Goal: Task Accomplishment & Management: Use online tool/utility

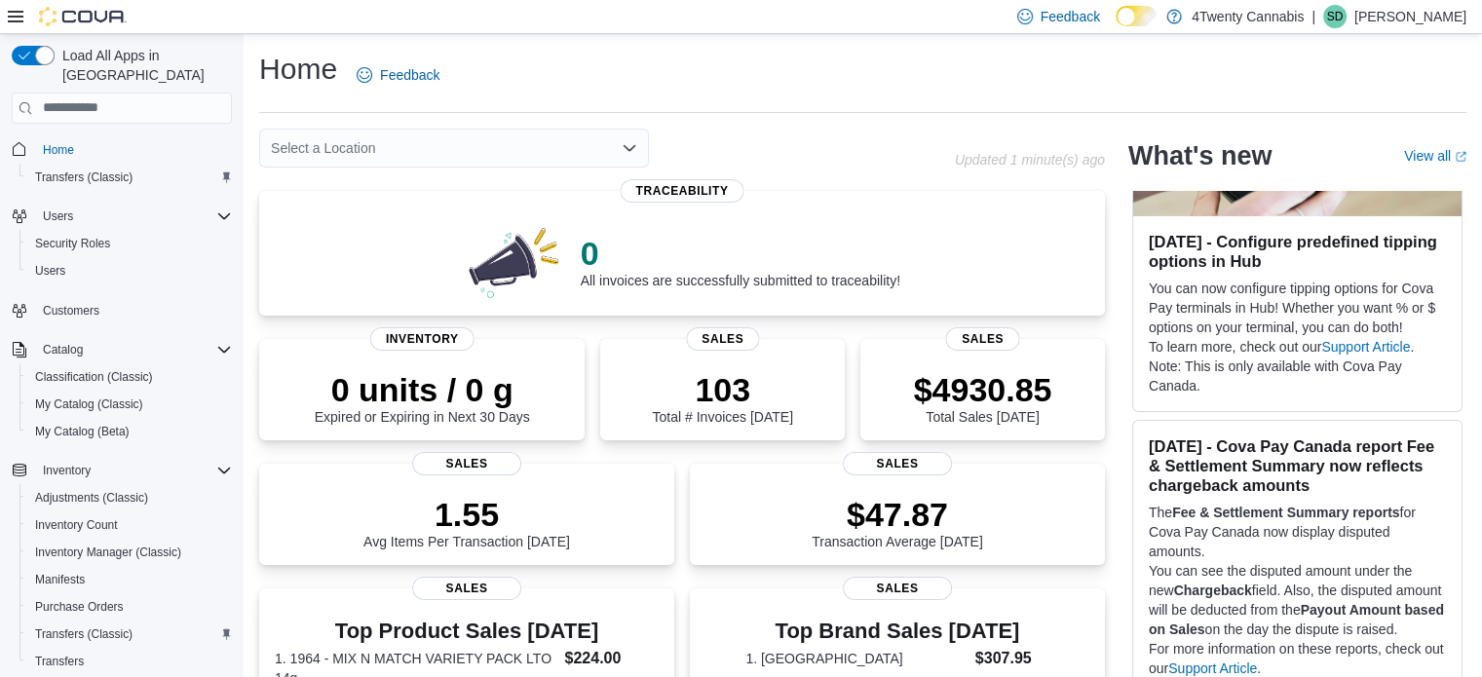
click at [12, 18] on icon at bounding box center [16, 17] width 16 height 16
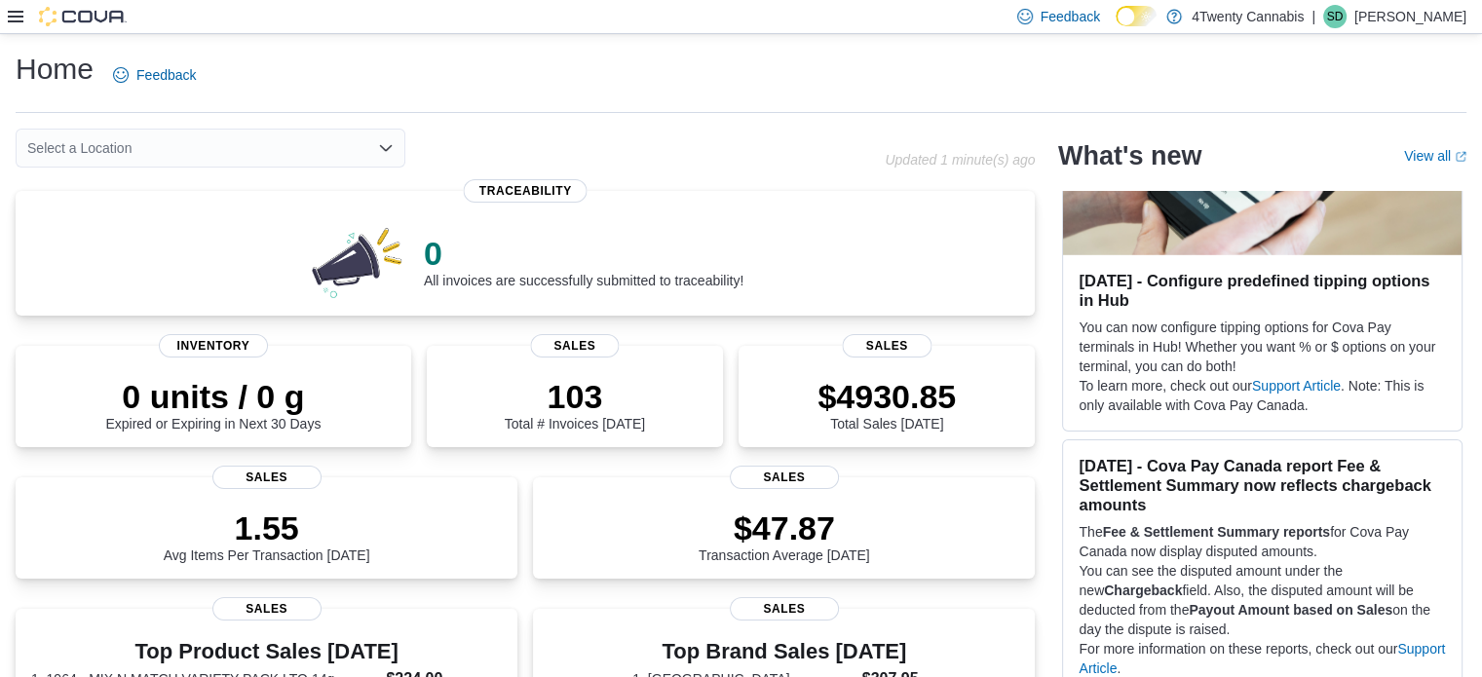
scroll to position [6328, 0]
click at [12, 18] on icon at bounding box center [16, 17] width 16 height 16
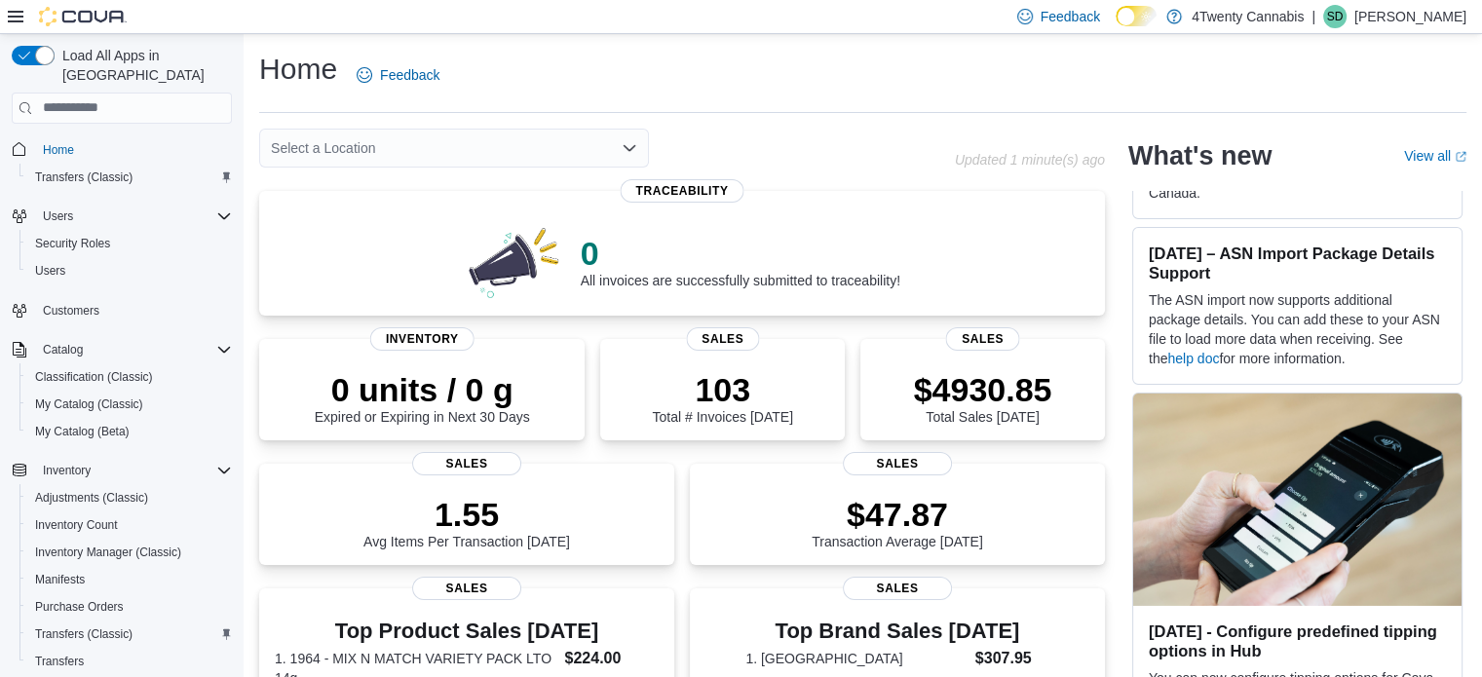
scroll to position [6745, 0]
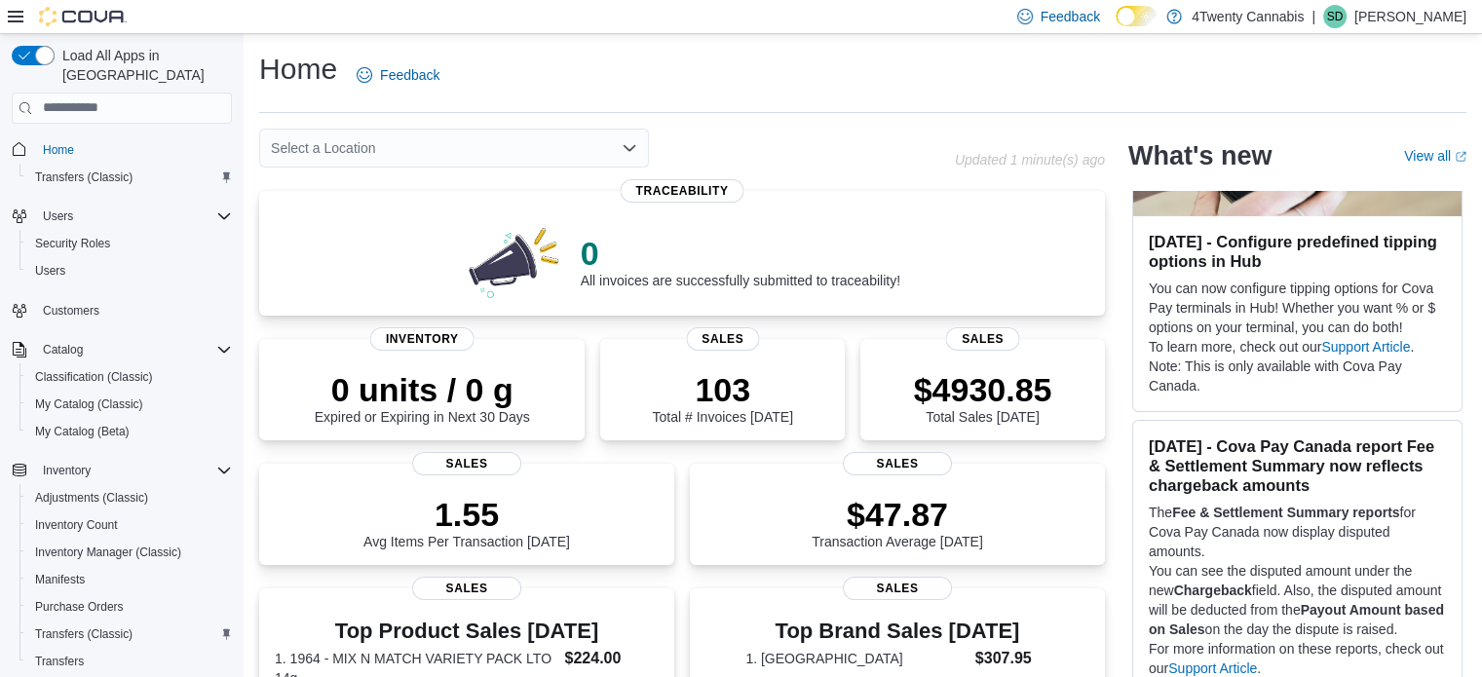
click at [230, 455] on div "Load All Apps in New Hub Home Transfers (Classic) Users Security Roles Users Cu…" at bounding box center [122, 388] width 236 height 700
click at [218, 463] on icon "Complex example" at bounding box center [224, 471] width 16 height 16
click at [57, 676] on span "Reports" at bounding box center [55, 685] width 41 height 16
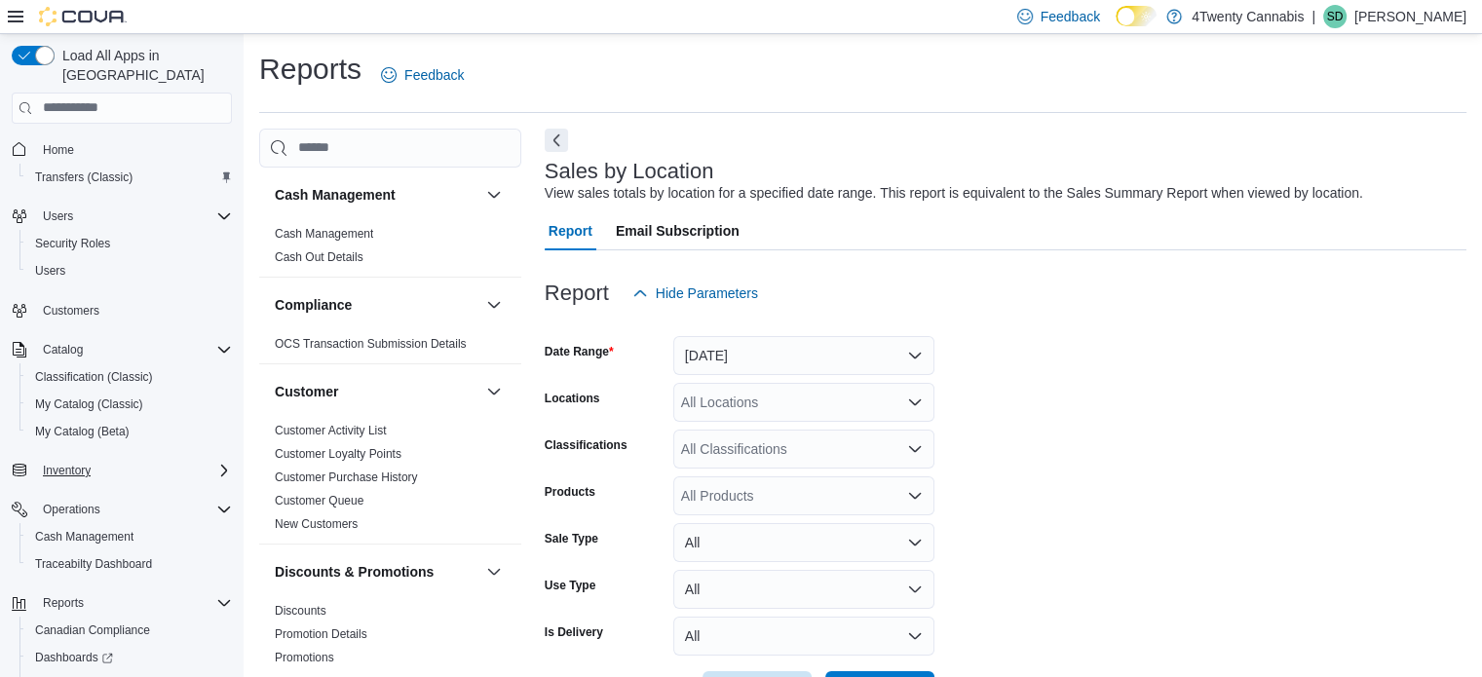
scroll to position [45, 0]
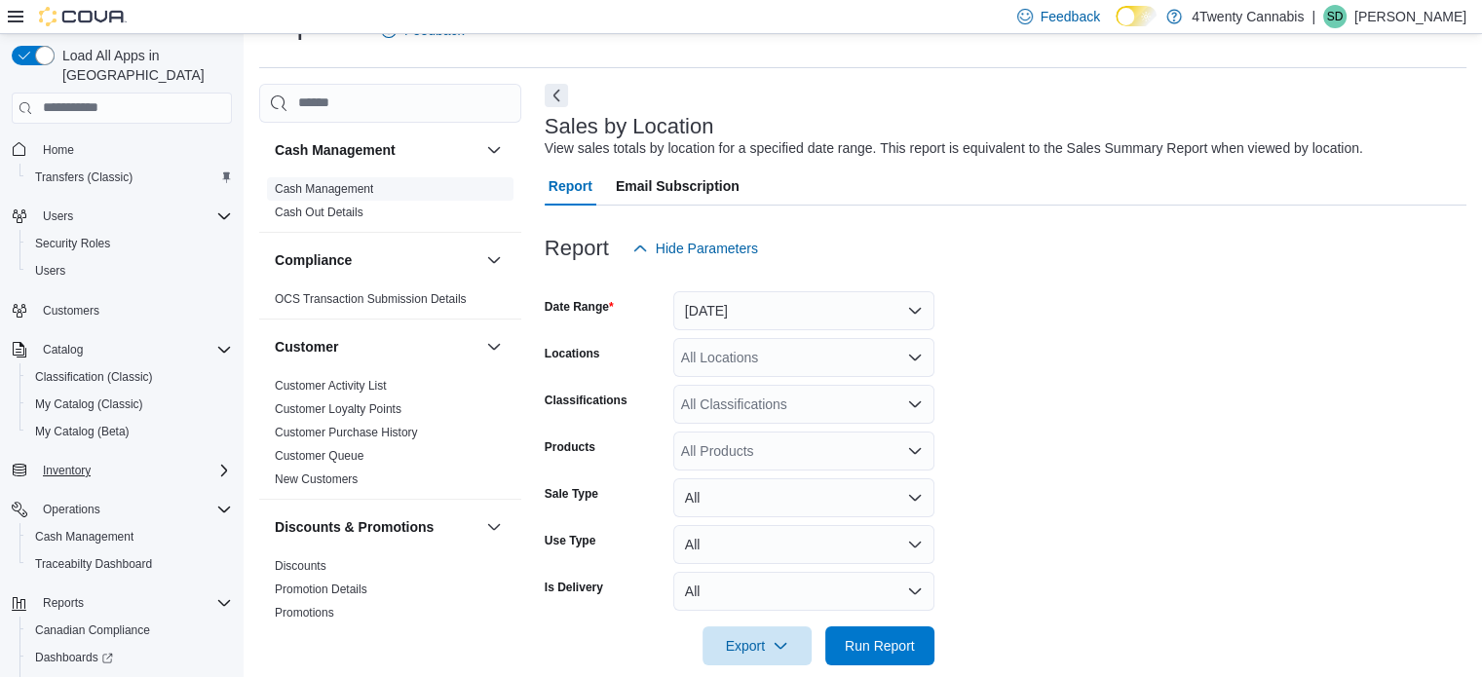
click at [359, 185] on link "Cash Management" at bounding box center [324, 189] width 98 height 14
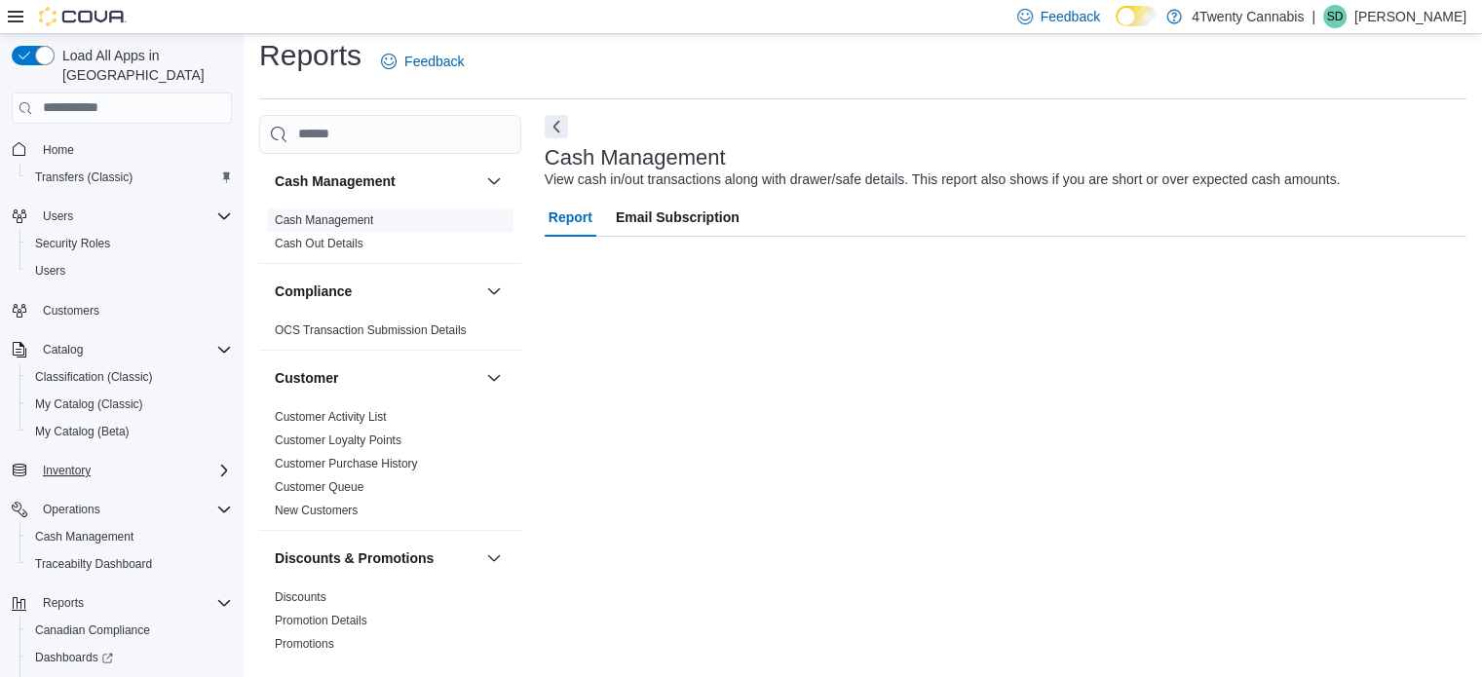
scroll to position [13, 0]
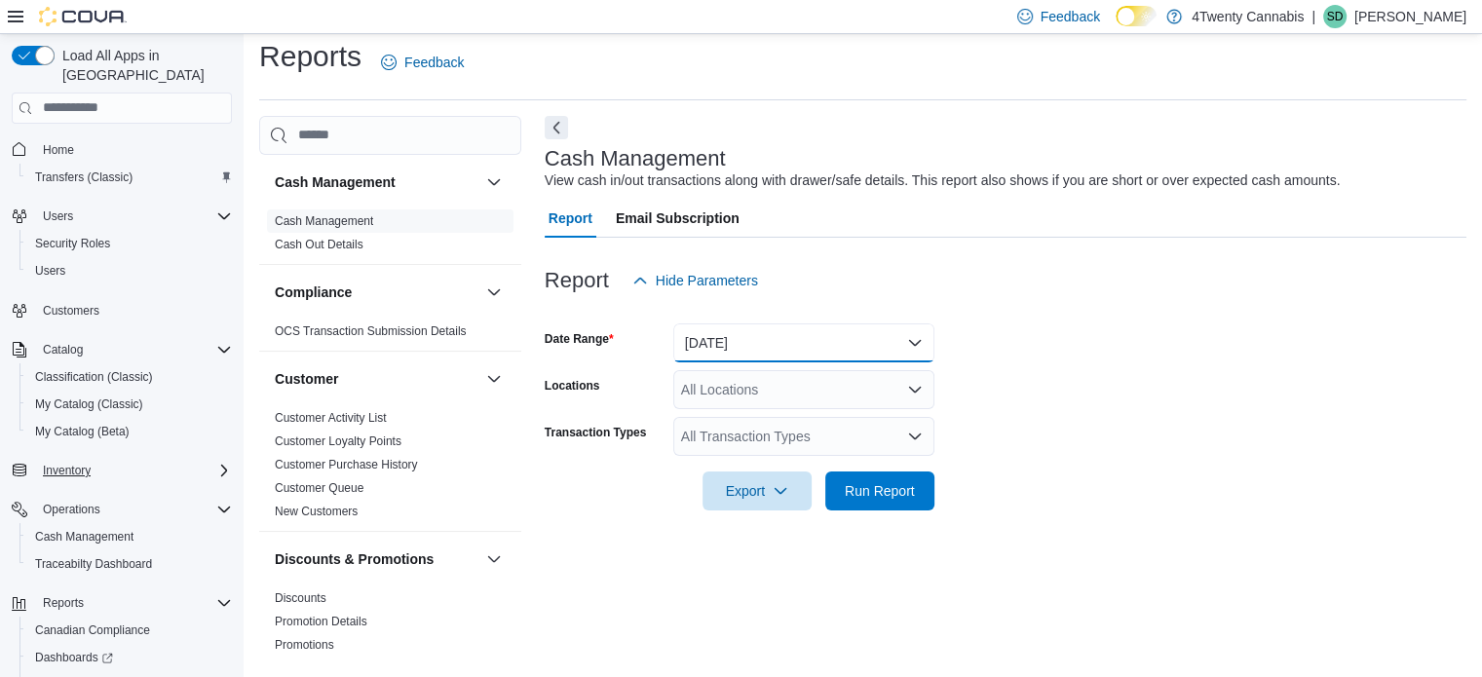
click at [825, 330] on button "Today" at bounding box center [803, 342] width 261 height 39
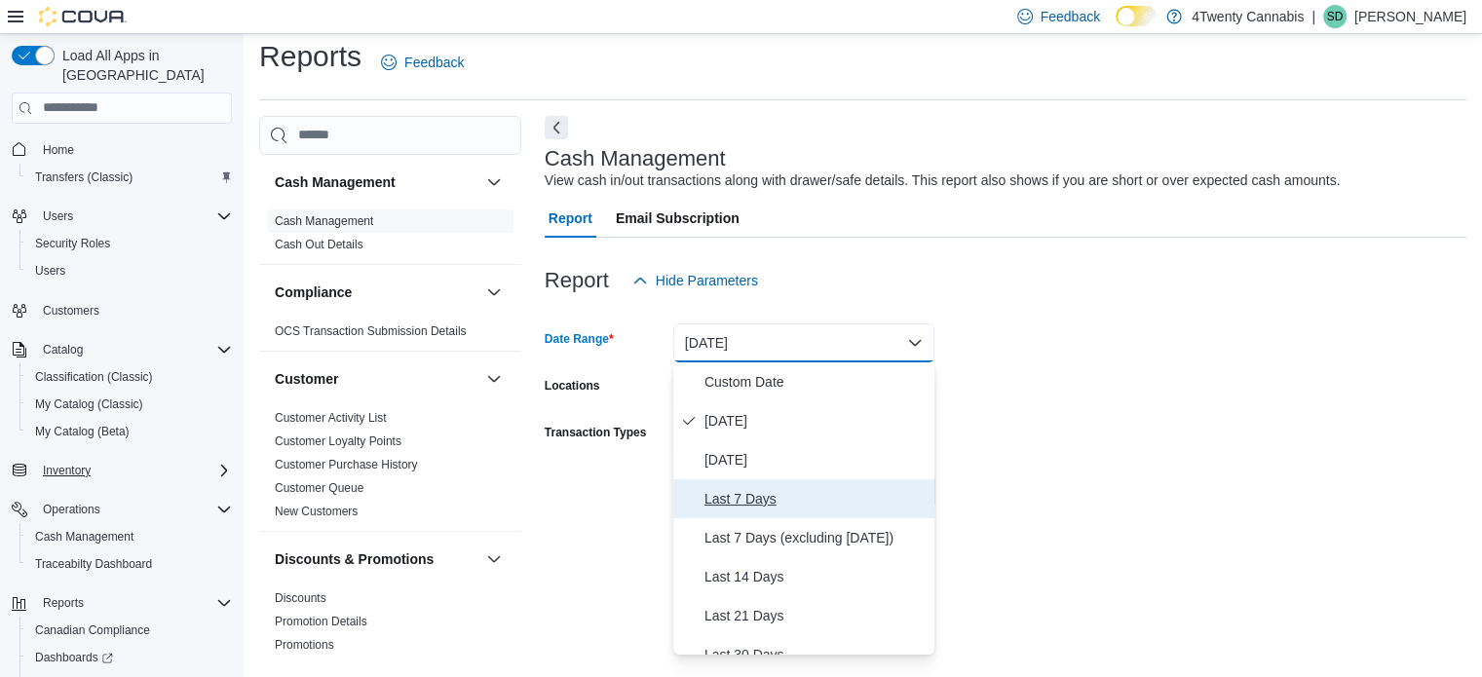
click at [747, 490] on span "Last 7 Days" at bounding box center [815, 498] width 222 height 23
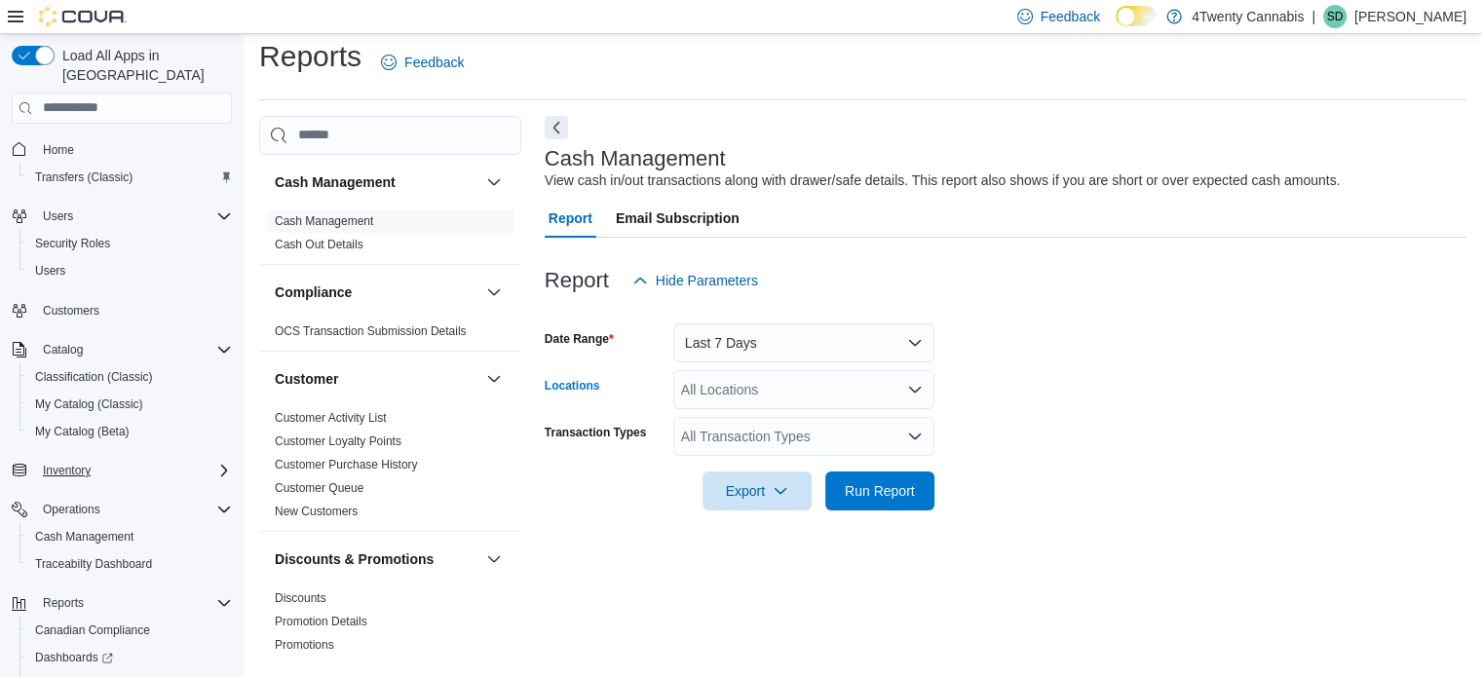
click at [920, 395] on icon "Open list of options" at bounding box center [915, 390] width 16 height 16
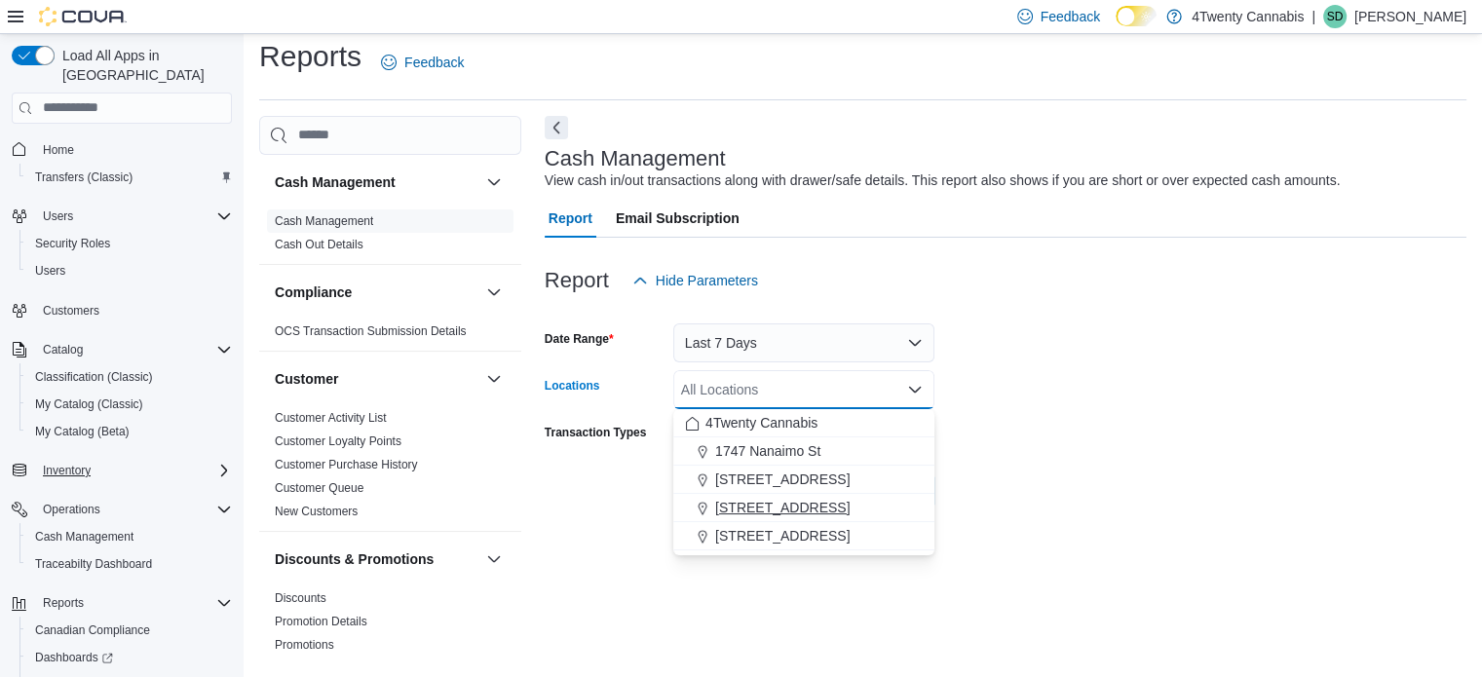
click at [801, 502] on span "3441 Kingsway Ave" at bounding box center [782, 507] width 134 height 19
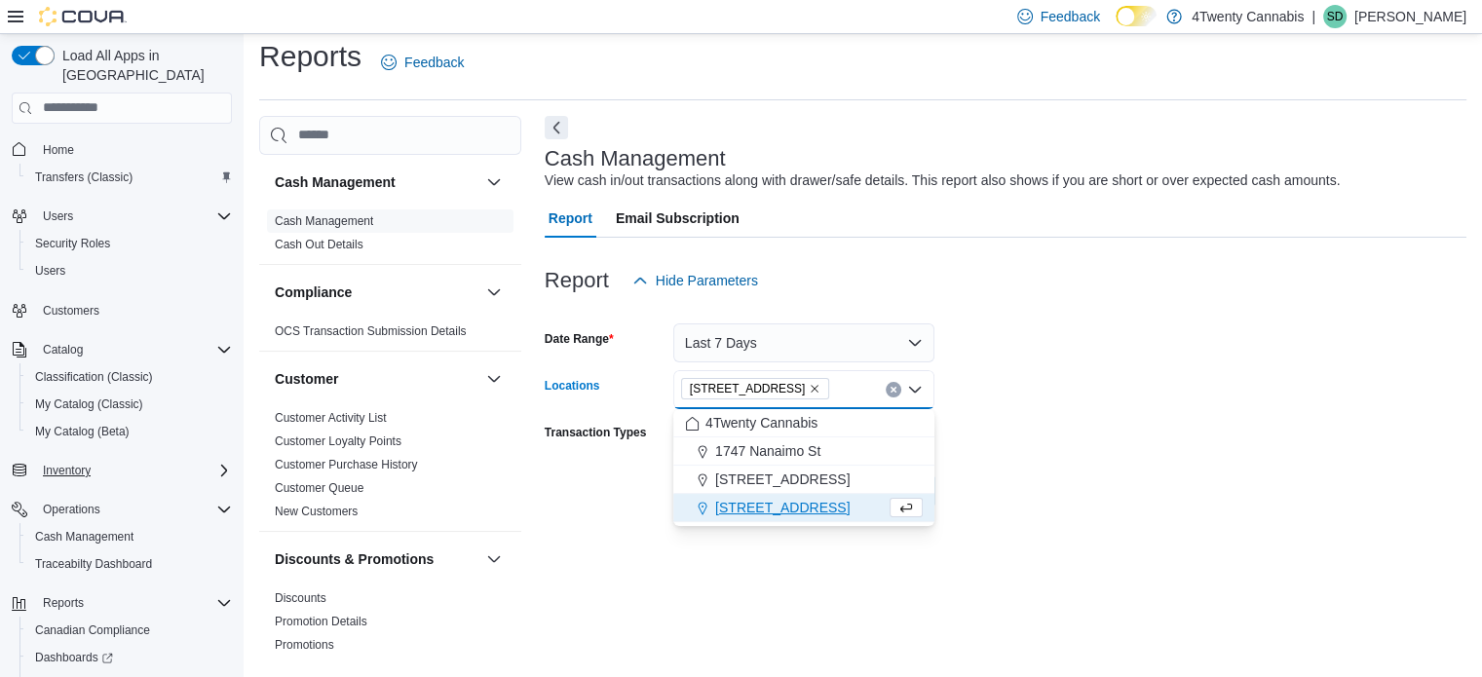
click at [990, 420] on form "Date Range Last 7 Days Locations 3441 Kingsway Ave Combo box. Selected. 3441 Ki…" at bounding box center [1006, 405] width 922 height 210
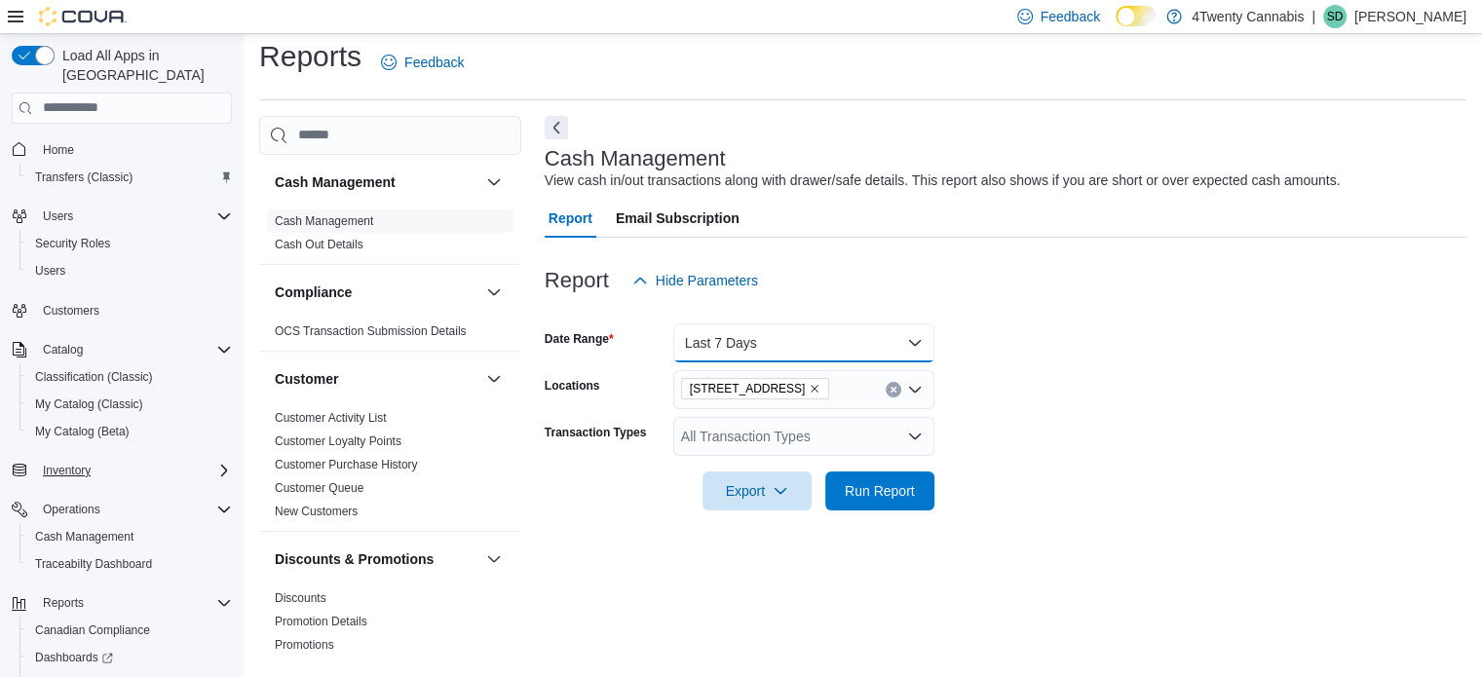
click at [920, 346] on button "Last 7 Days" at bounding box center [803, 342] width 261 height 39
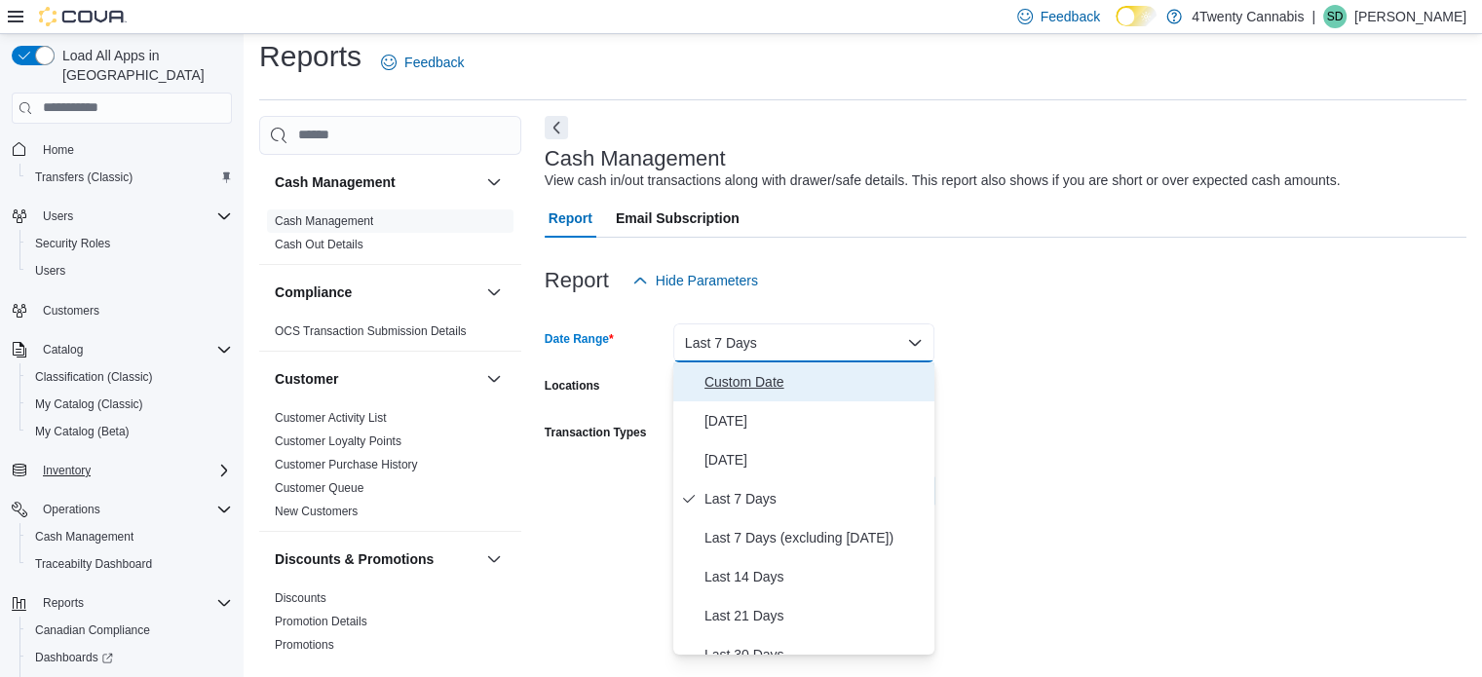
click at [756, 385] on span "Custom Date" at bounding box center [815, 381] width 222 height 23
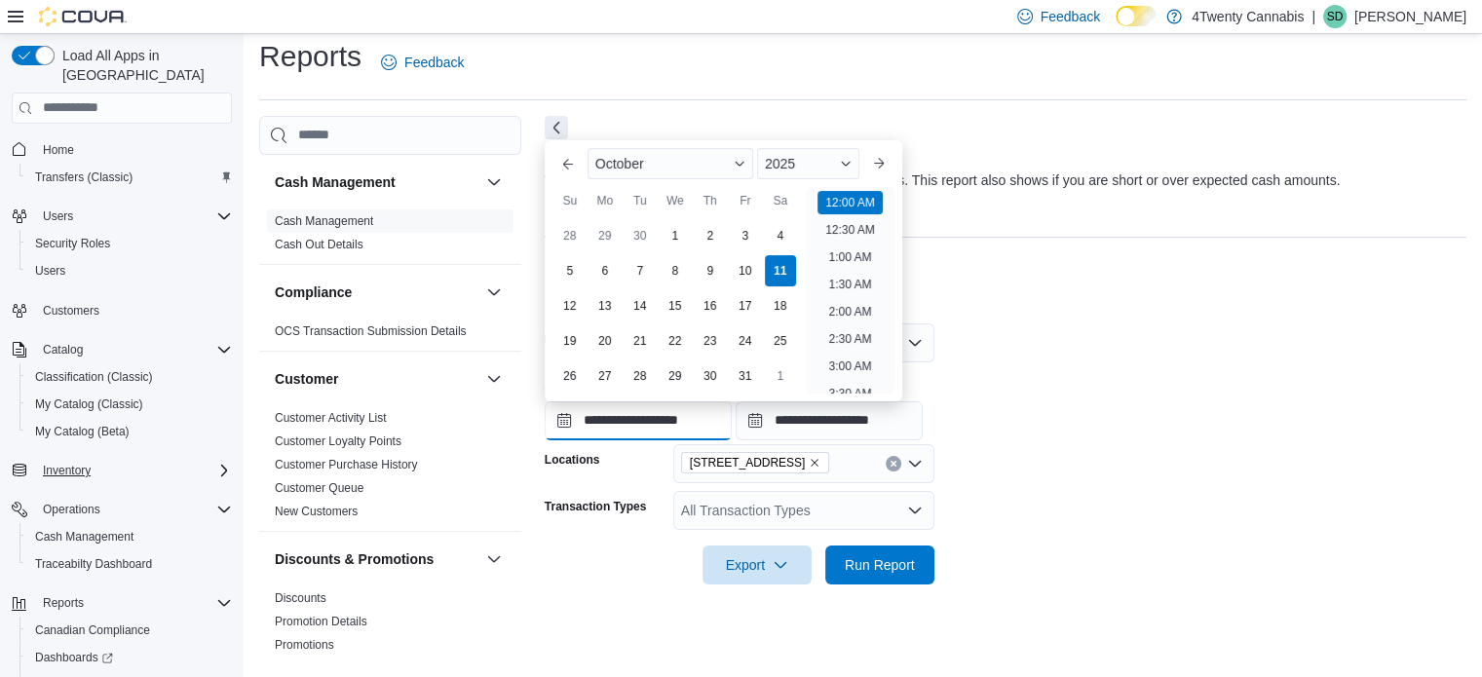
click at [719, 418] on input "**********" at bounding box center [638, 420] width 187 height 39
click at [776, 239] on div "4" at bounding box center [780, 235] width 34 height 34
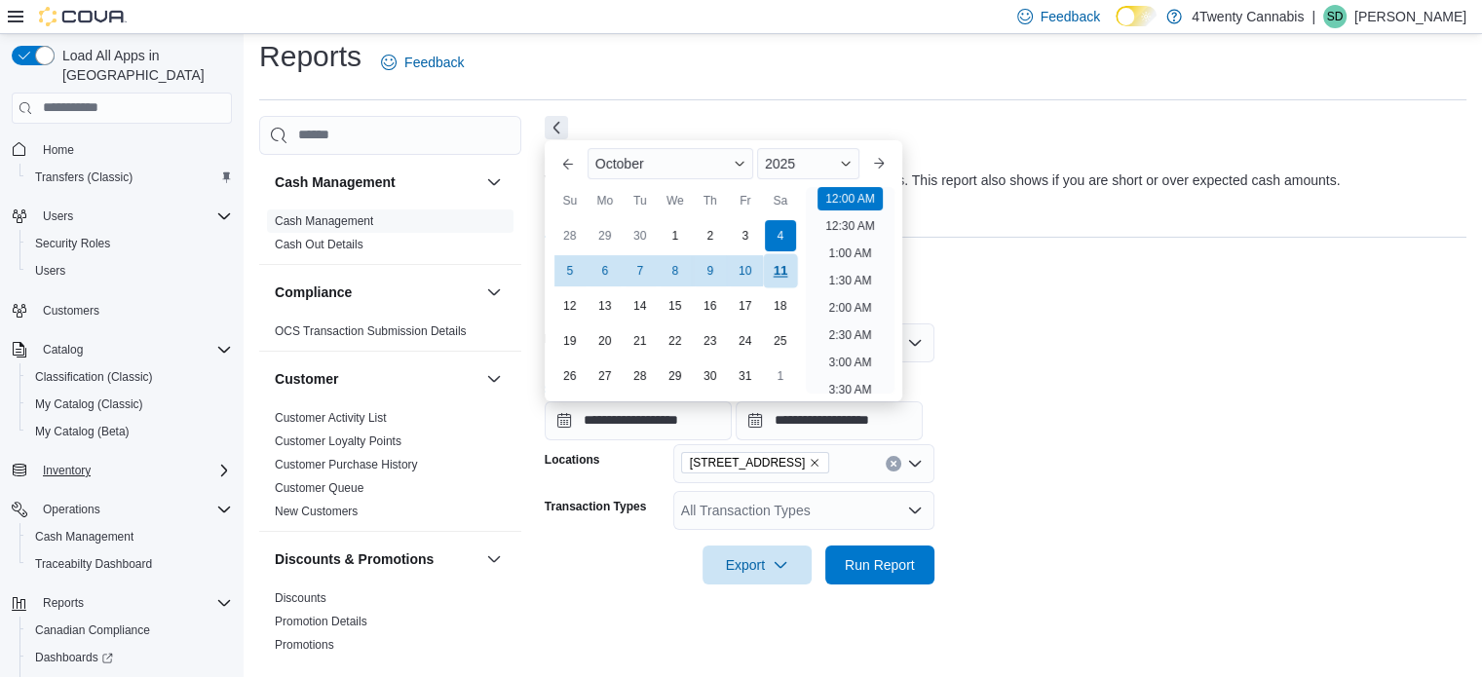
click at [779, 265] on div "11" at bounding box center [780, 270] width 34 height 34
click at [779, 231] on div "4" at bounding box center [780, 235] width 34 height 34
click at [907, 423] on input "**********" at bounding box center [829, 420] width 187 height 39
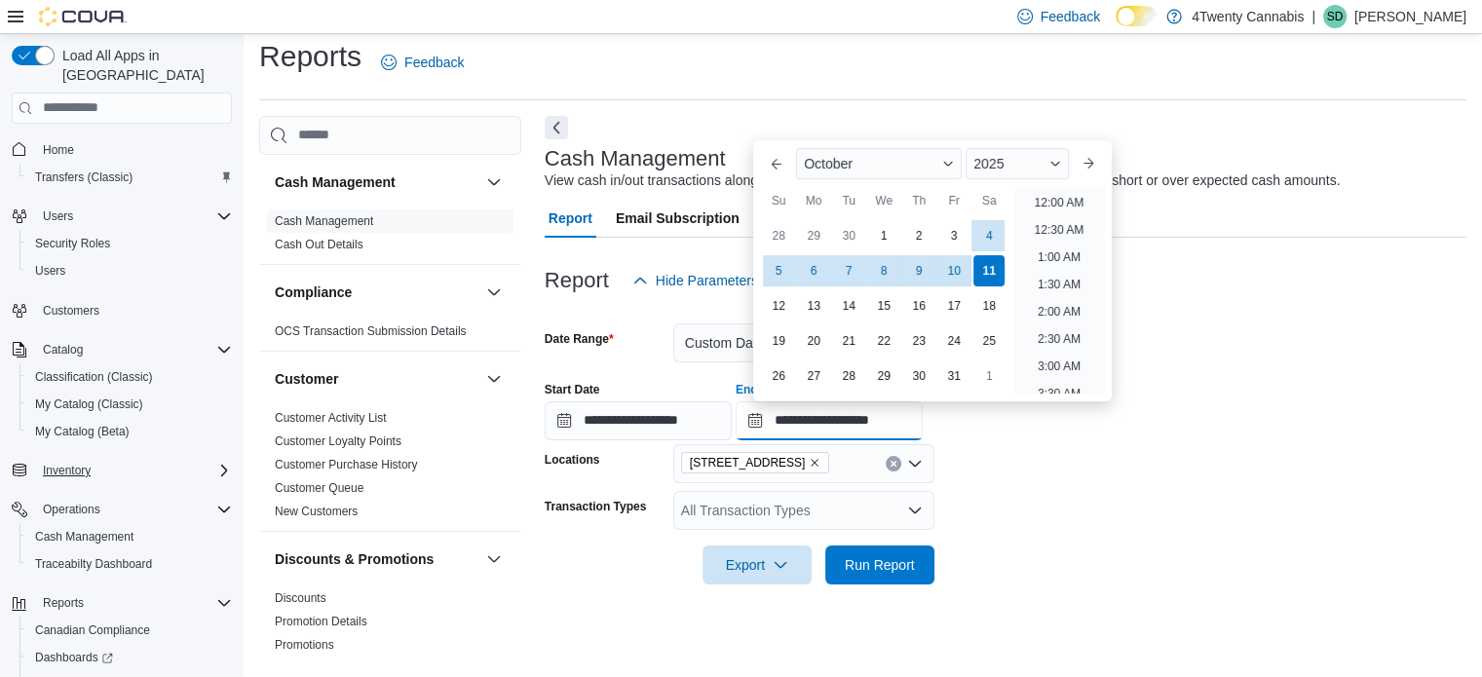
scroll to position [1107, 0]
click at [986, 275] on div "11" at bounding box center [989, 270] width 34 height 34
click at [1174, 408] on div "**********" at bounding box center [1006, 403] width 922 height 74
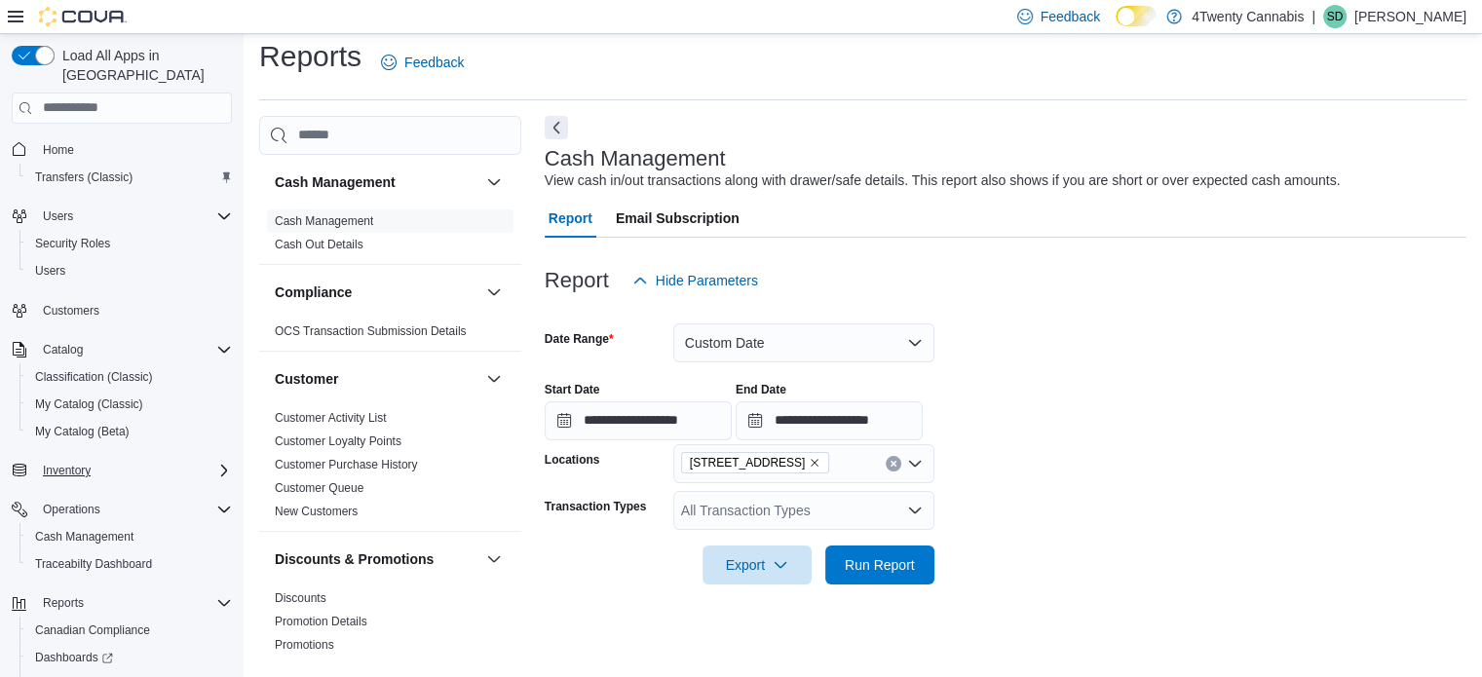
click at [919, 505] on icon "Open list of options" at bounding box center [915, 511] width 16 height 16
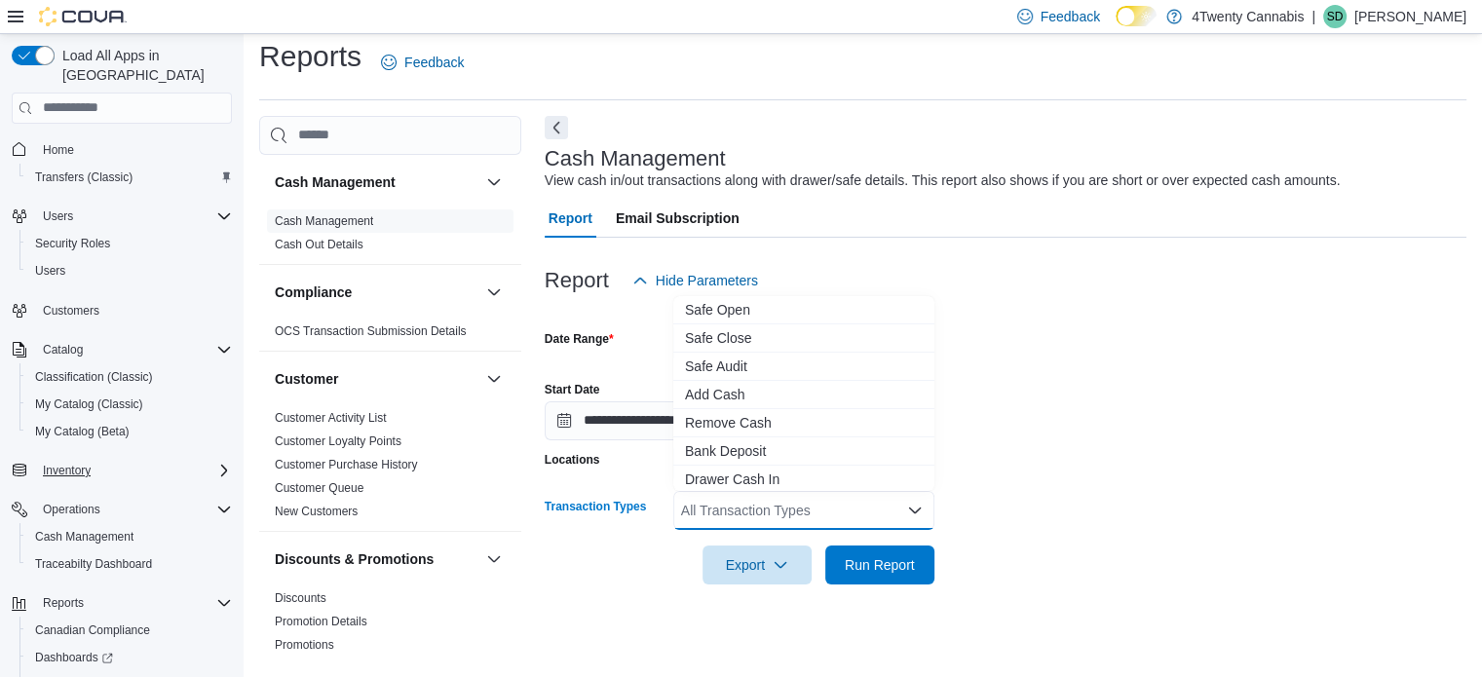
scroll to position [144, 0]
click at [726, 448] on span "Cash Skim" at bounding box center [804, 447] width 238 height 19
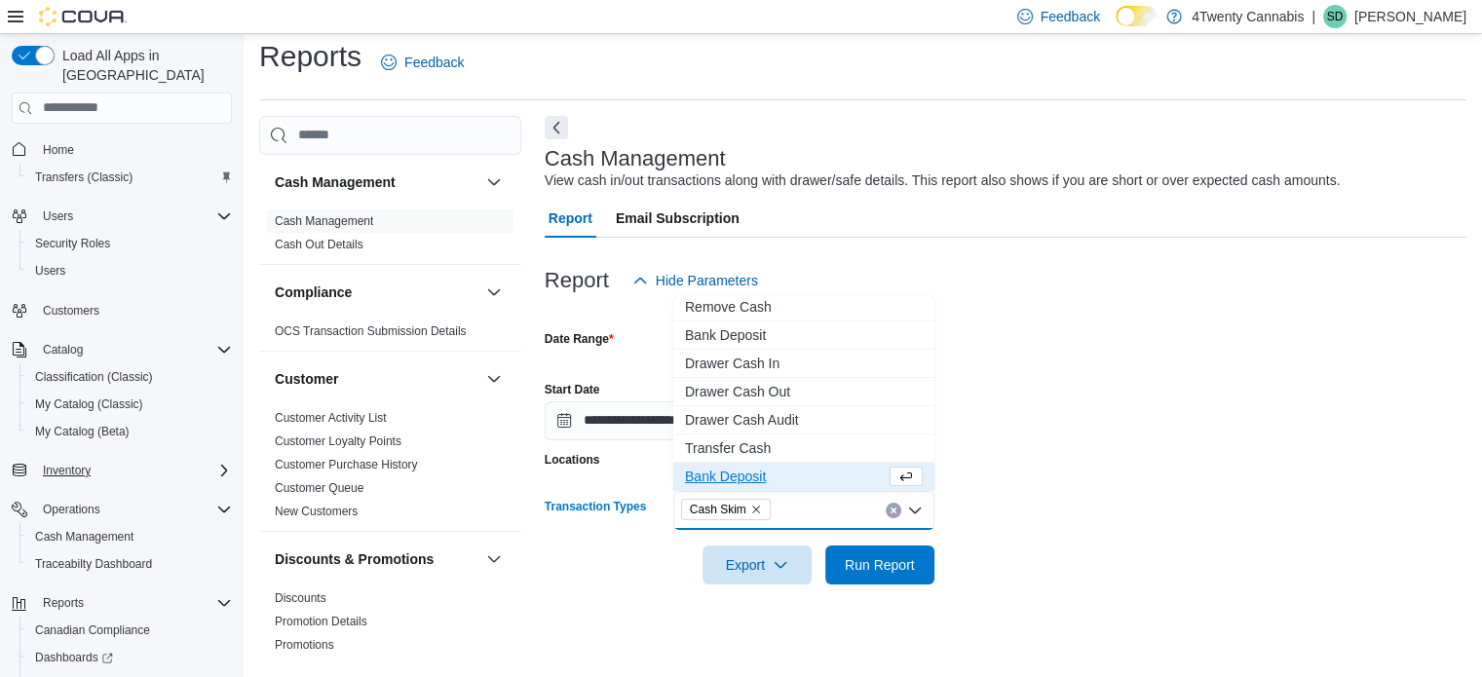
scroll to position [116, 0]
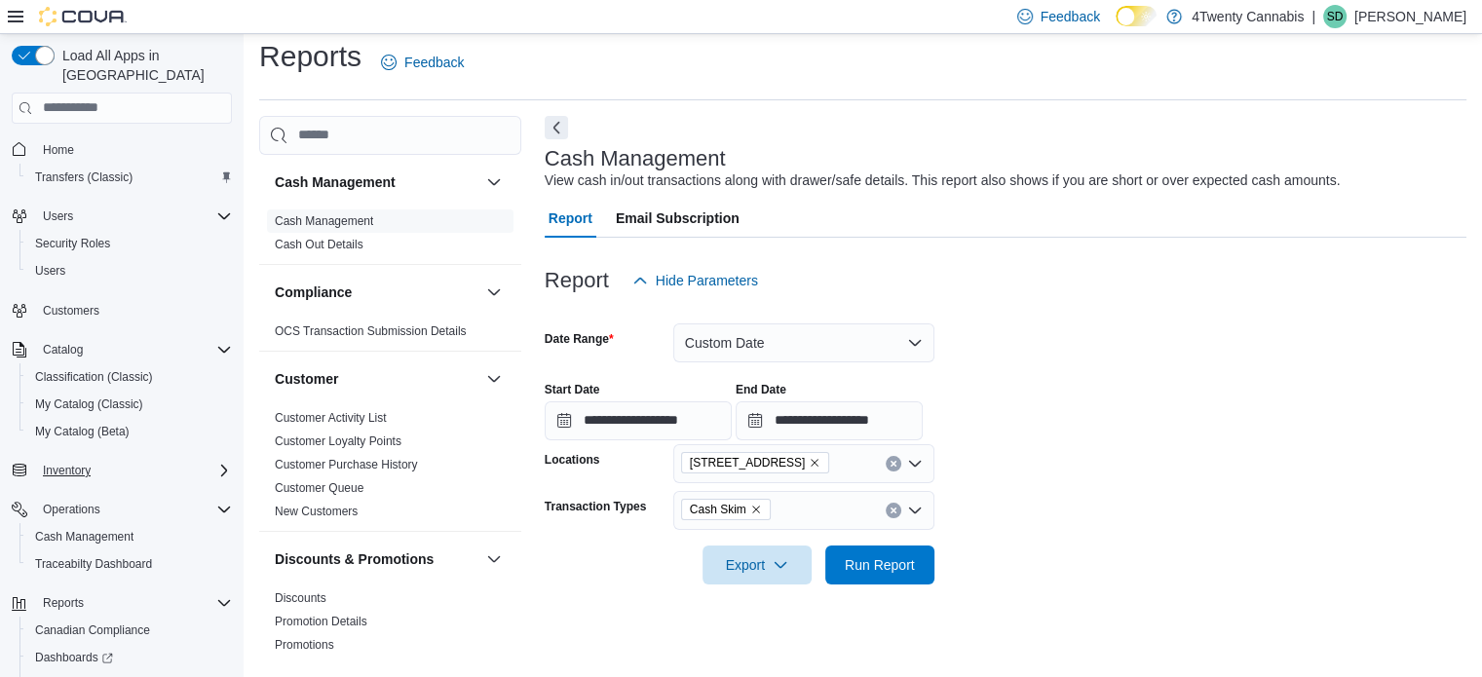
click at [1178, 401] on div "**********" at bounding box center [1006, 403] width 922 height 74
click at [900, 561] on span "Run Report" at bounding box center [880, 563] width 70 height 19
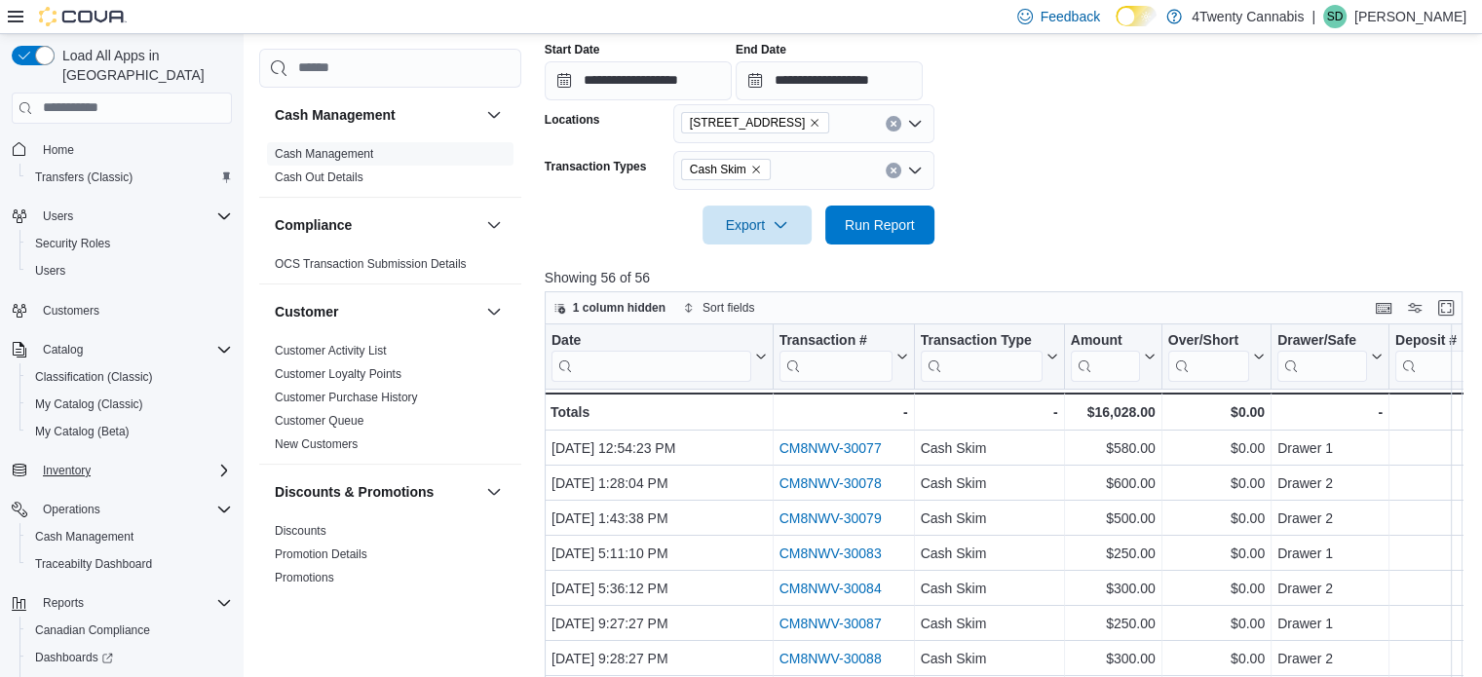
scroll to position [336, 0]
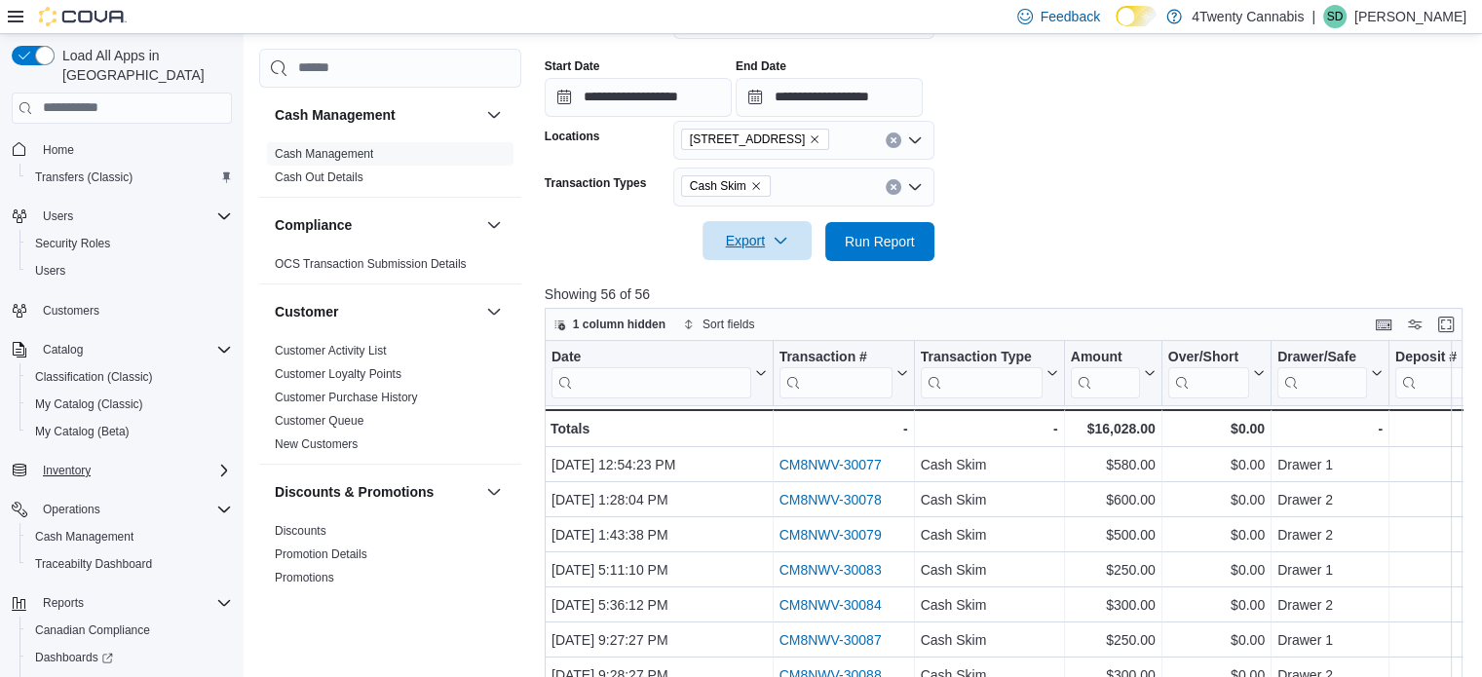
click at [756, 241] on span "Export" at bounding box center [757, 240] width 86 height 39
click at [758, 276] on span "Export to Excel" at bounding box center [760, 281] width 88 height 16
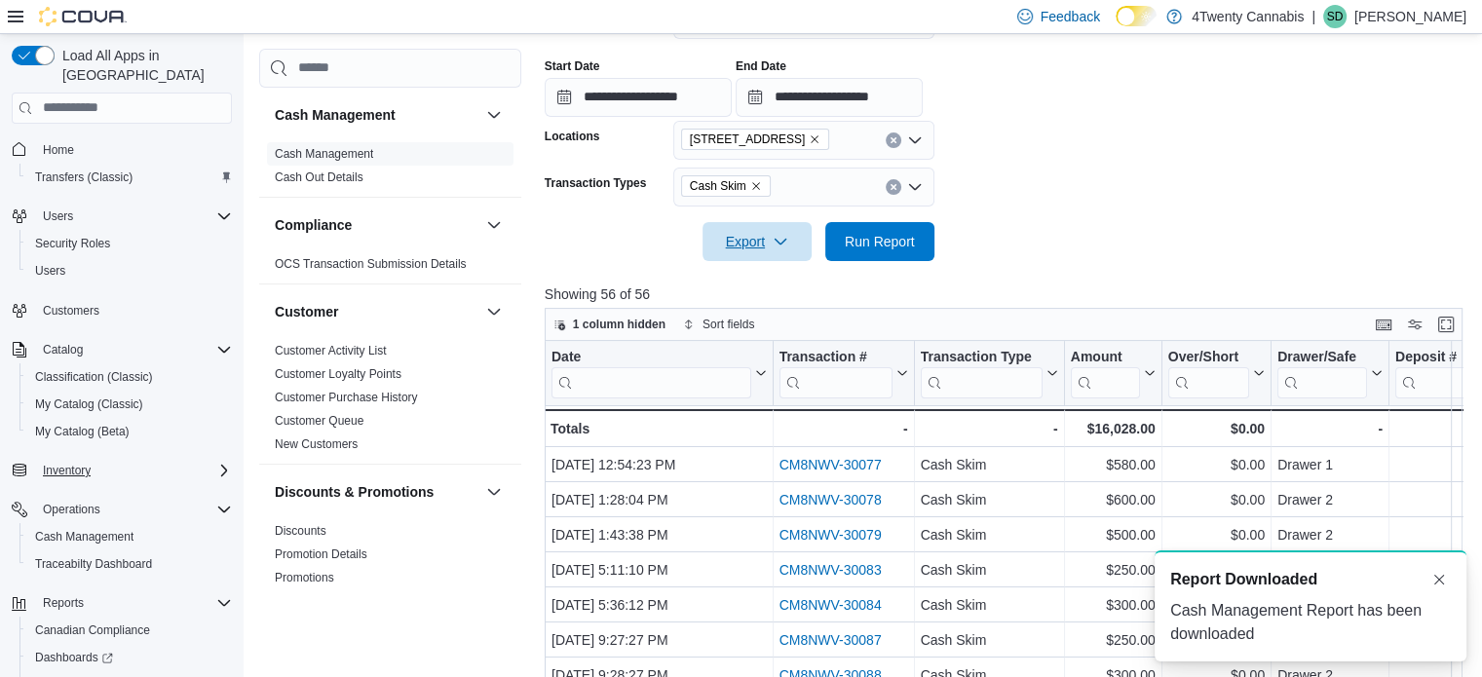
scroll to position [0, 0]
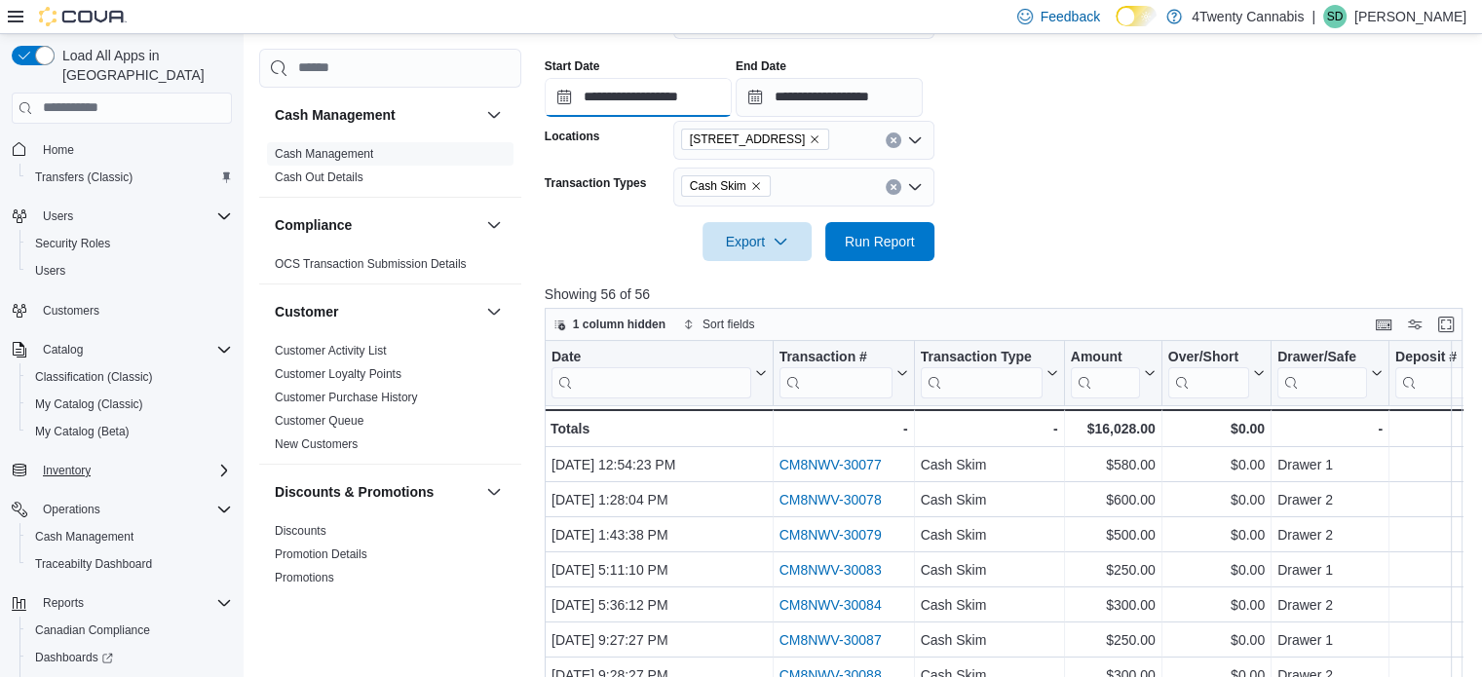
click at [705, 97] on input "**********" at bounding box center [638, 97] width 187 height 39
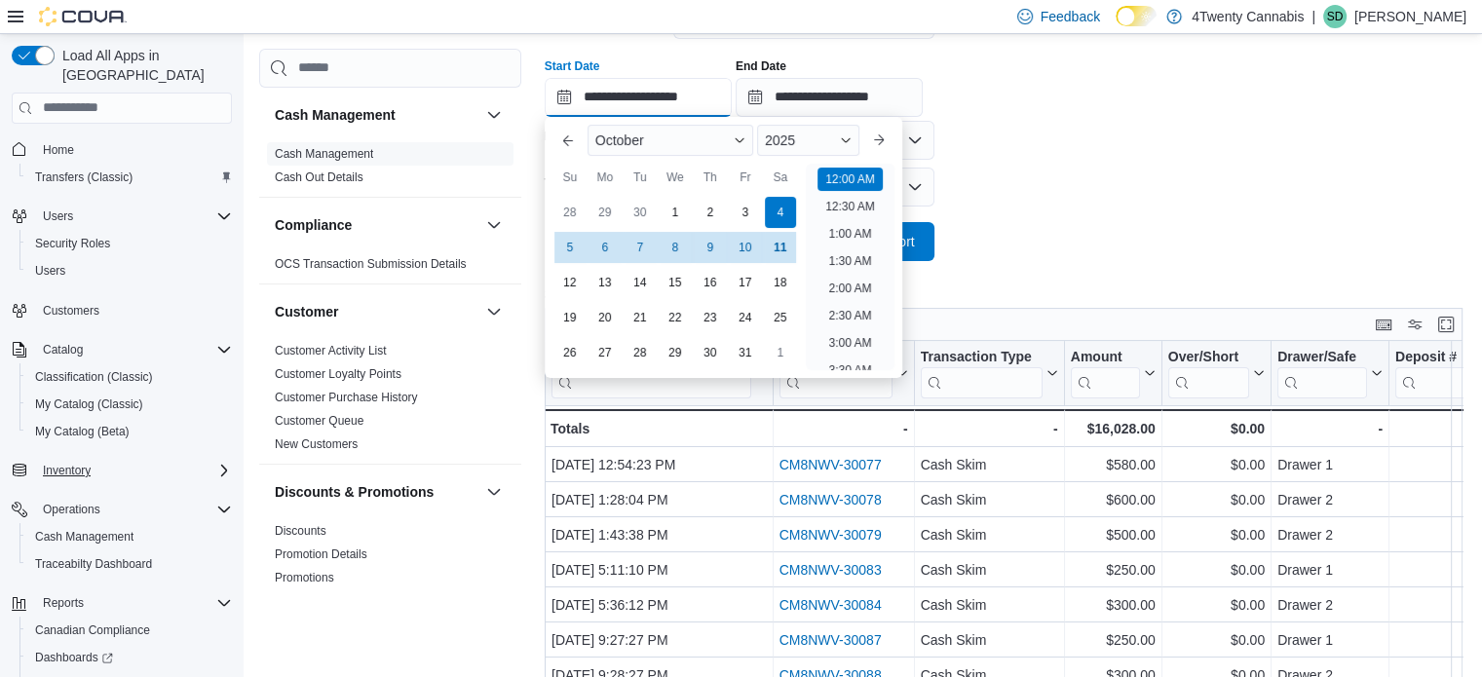
scroll to position [60, 0]
click at [740, 210] on div "3" at bounding box center [745, 212] width 34 height 34
type input "**********"
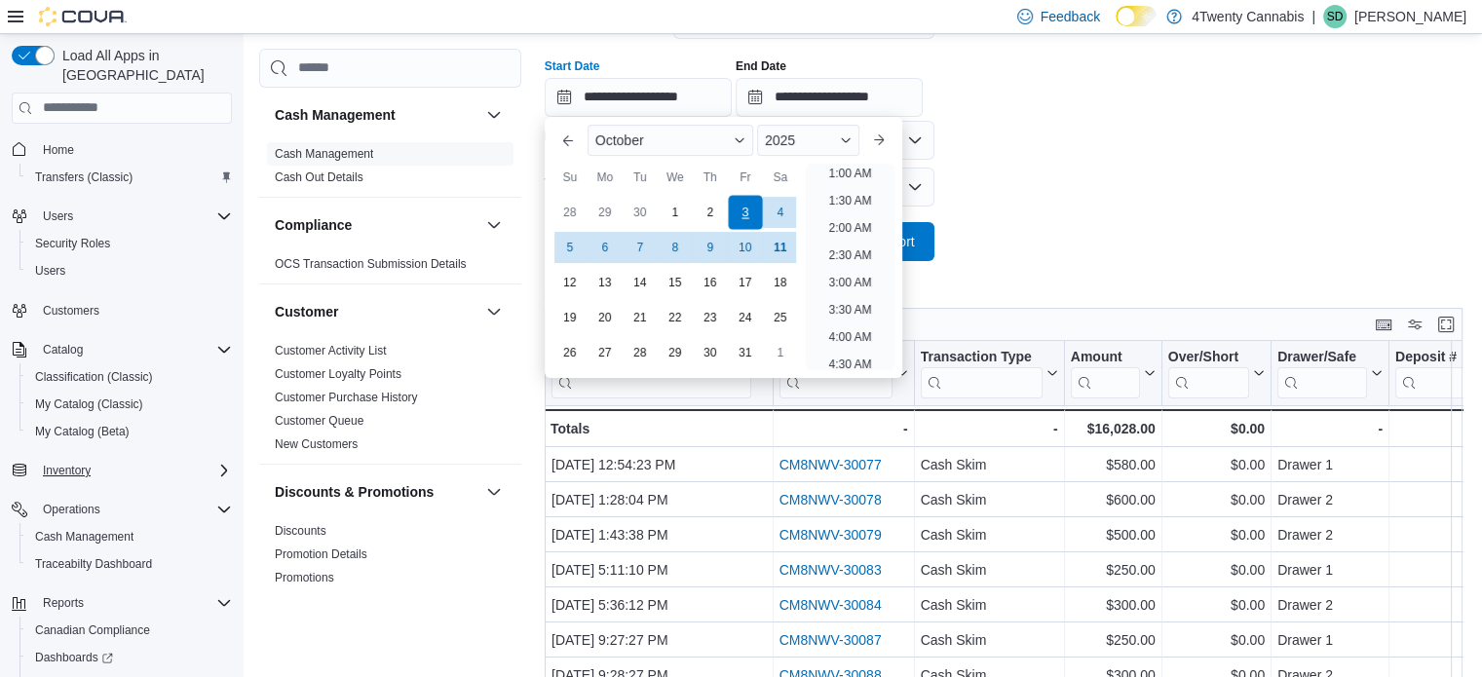
scroll to position [4, 0]
click at [970, 178] on form "**********" at bounding box center [1008, 119] width 927 height 284
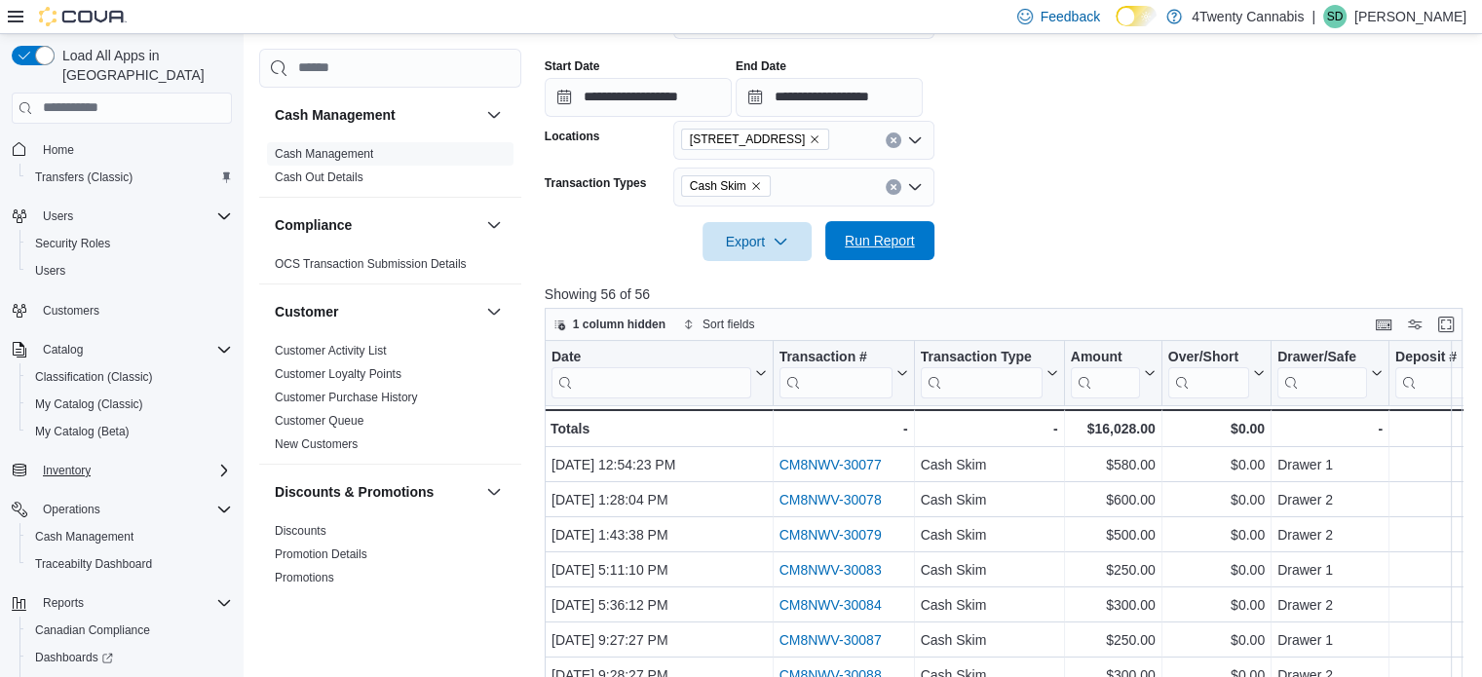
click at [892, 234] on span "Run Report" at bounding box center [880, 240] width 70 height 19
click at [738, 232] on span "Export" at bounding box center [757, 240] width 86 height 39
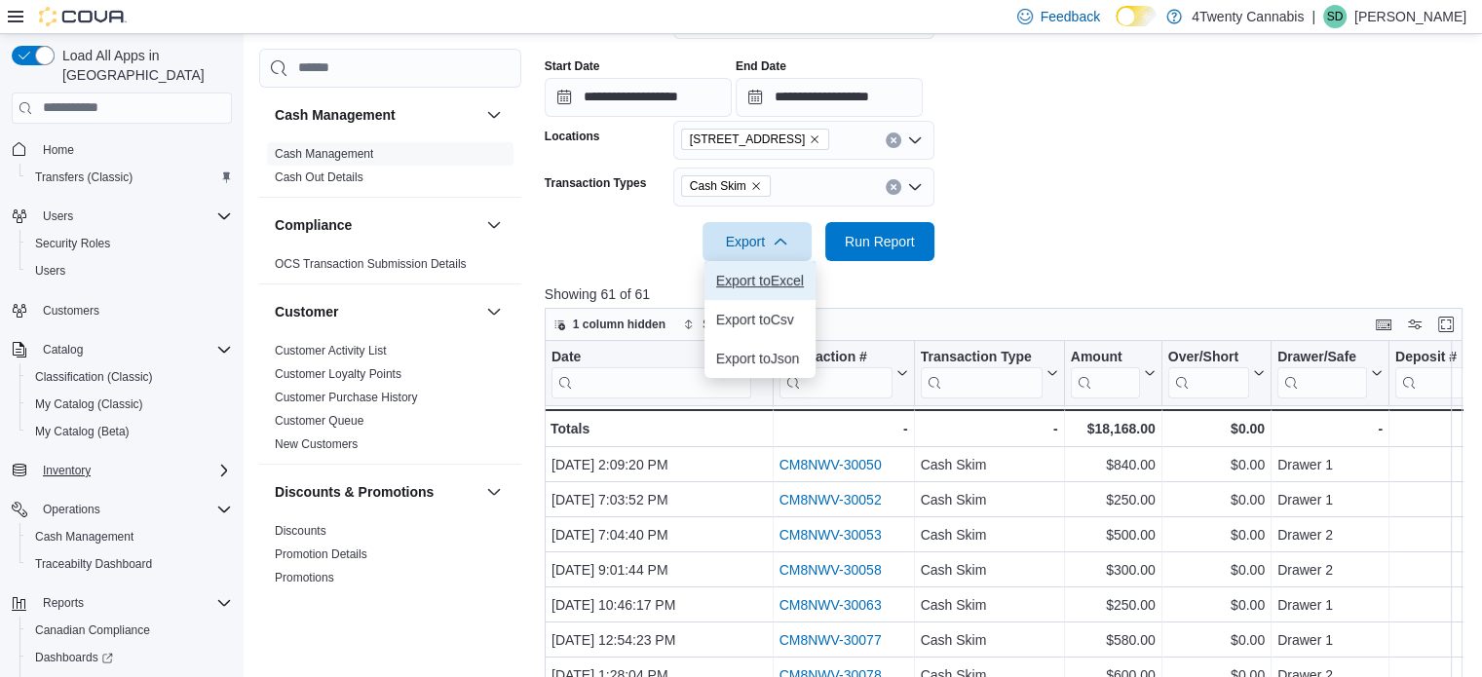
click at [748, 277] on span "Export to Excel" at bounding box center [760, 281] width 88 height 16
click at [1467, 662] on div at bounding box center [1467, 662] width 0 height 0
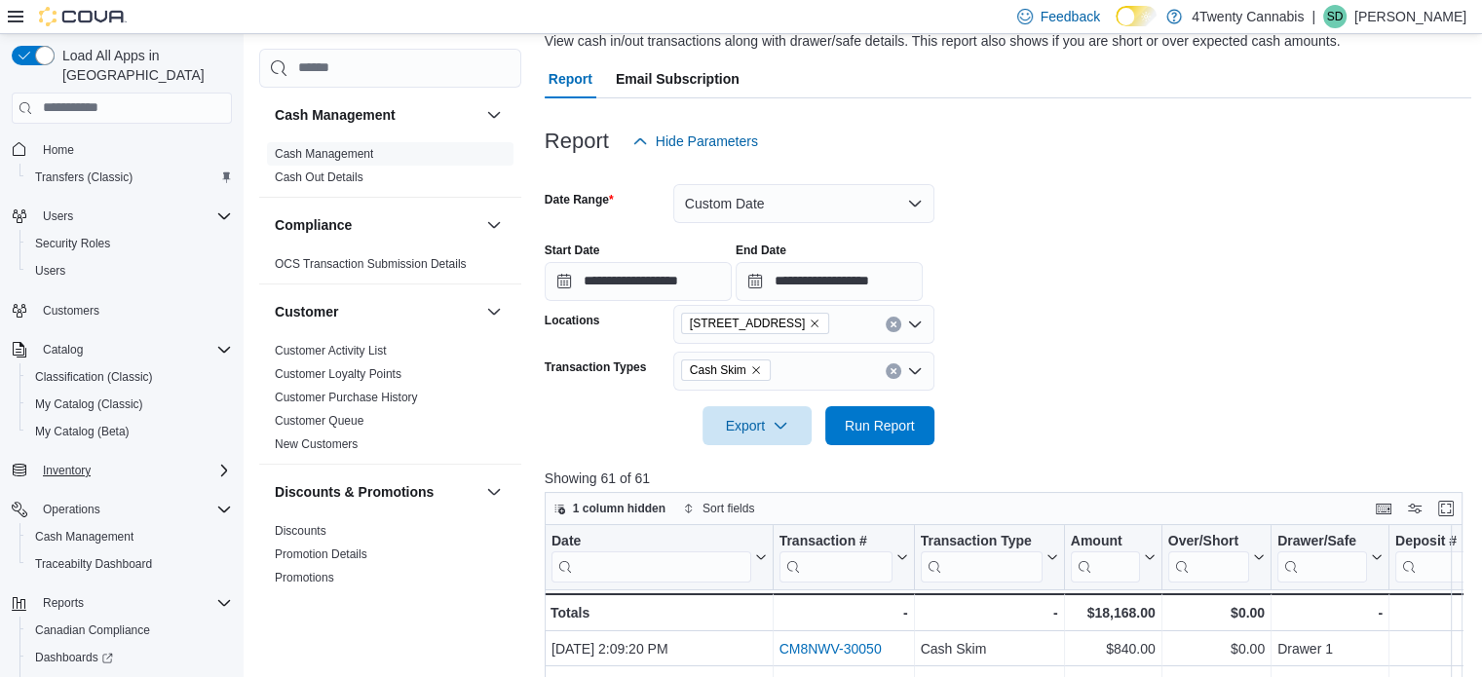
scroll to position [155, 0]
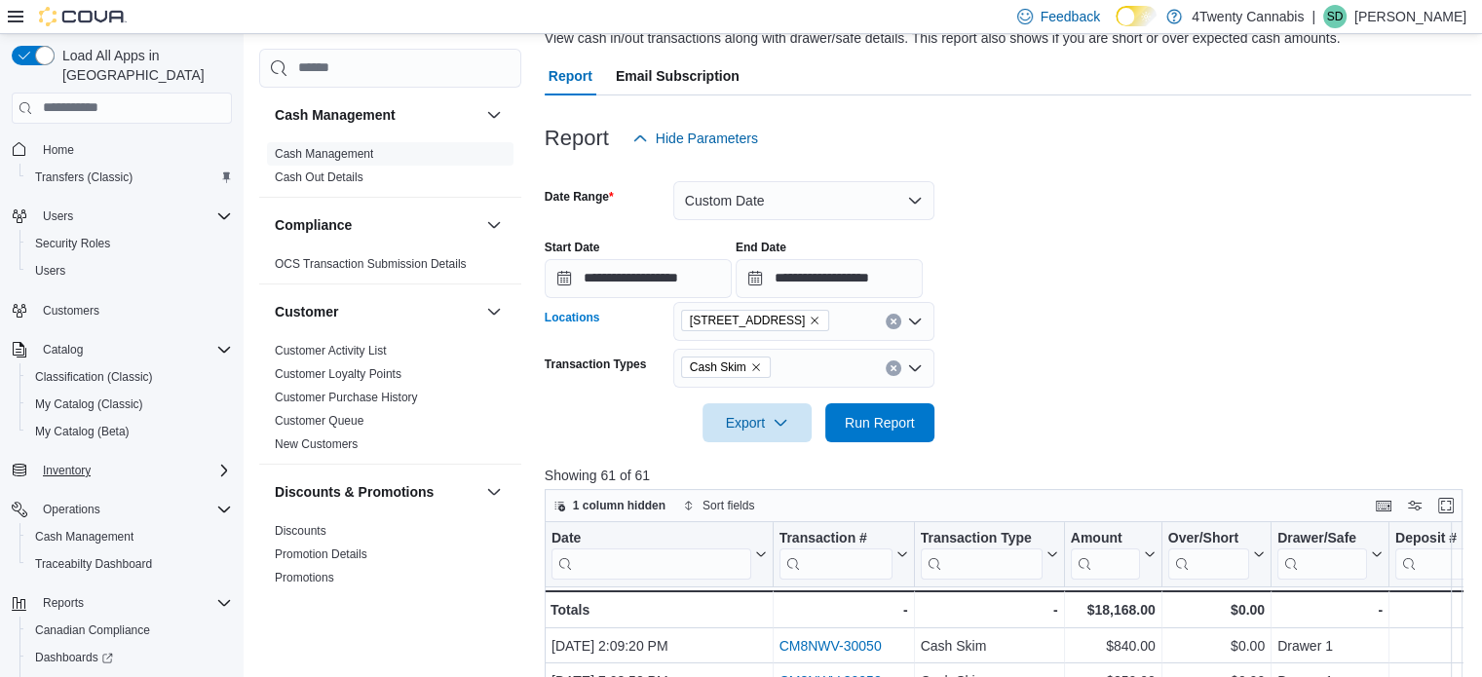
click at [812, 317] on icon "Remove 3441 Kingsway Ave from selection in this group" at bounding box center [816, 321] width 8 height 8
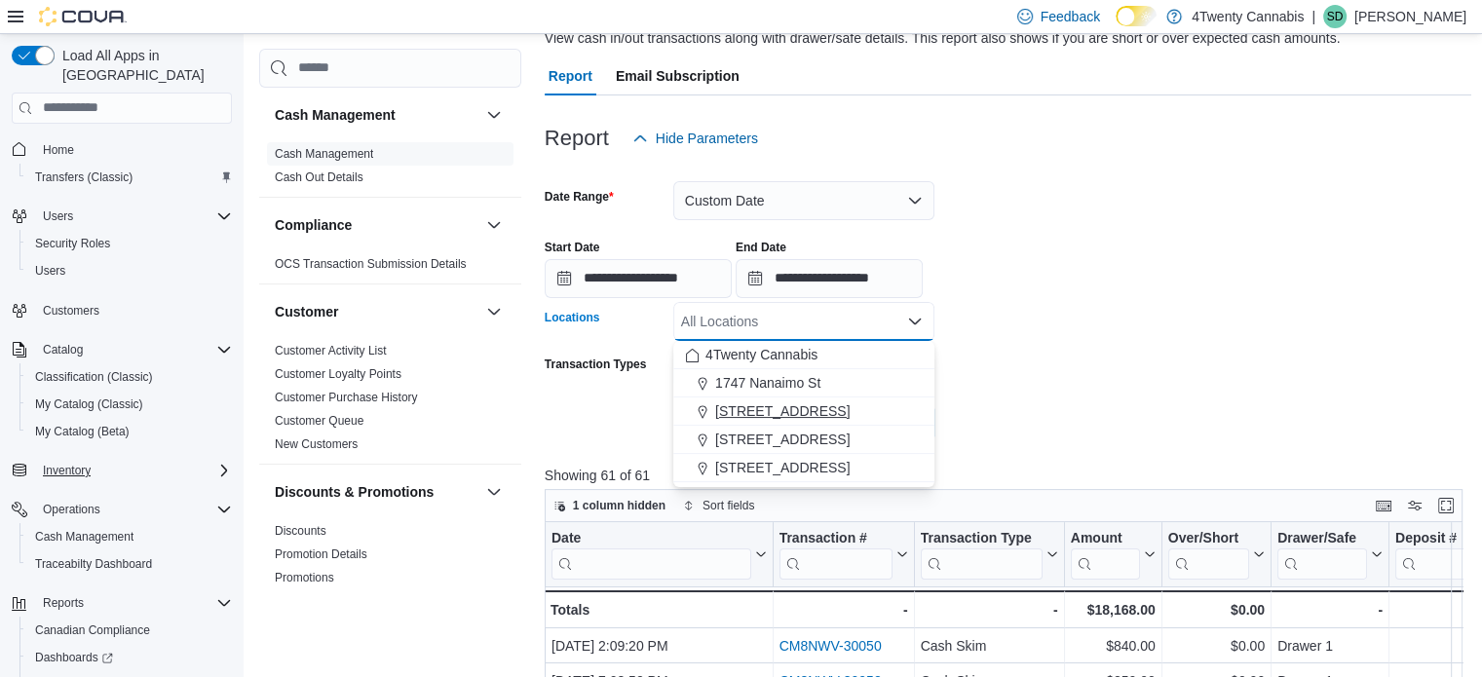
click at [764, 411] on span "2426 200 Street" at bounding box center [782, 410] width 134 height 19
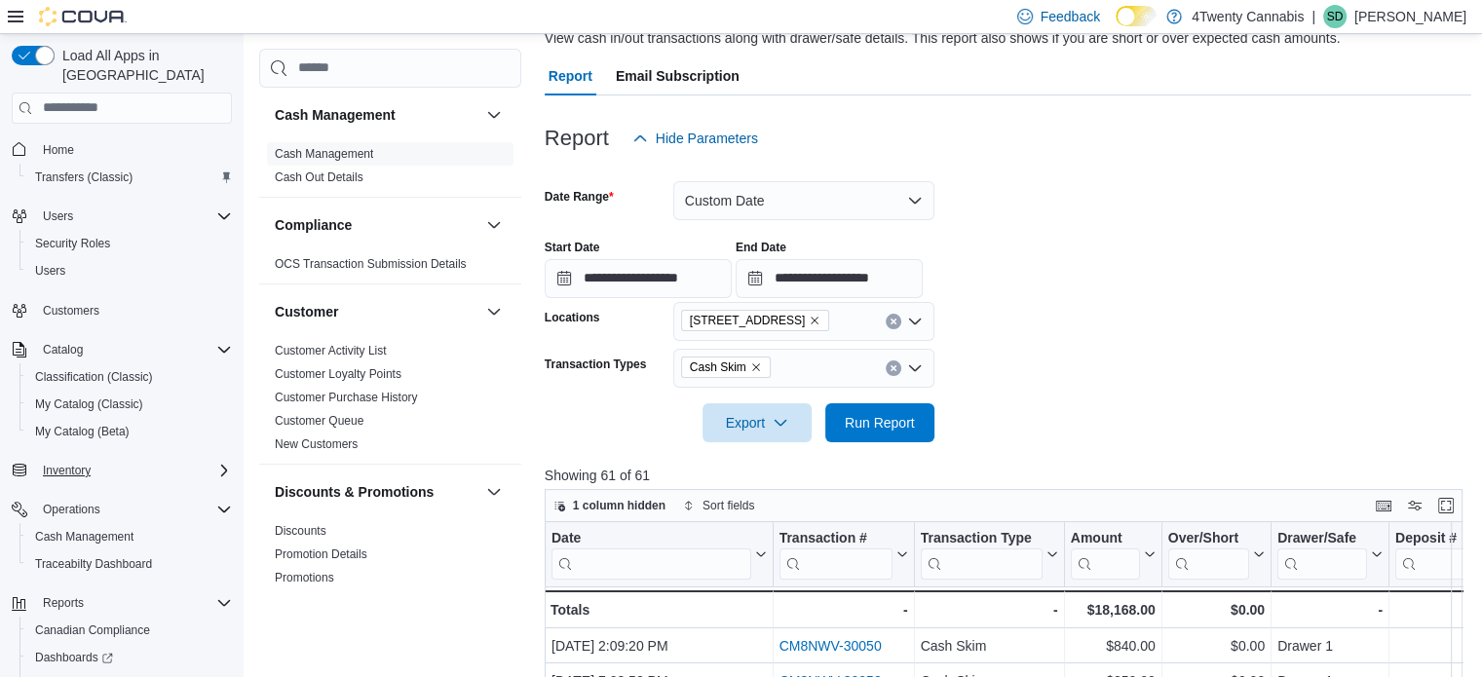
click at [1186, 333] on form "**********" at bounding box center [1008, 300] width 927 height 284
click at [887, 421] on span "Run Report" at bounding box center [880, 421] width 70 height 19
click at [734, 420] on span "Export" at bounding box center [757, 421] width 86 height 39
click at [740, 459] on span "Export to Excel" at bounding box center [760, 462] width 88 height 16
click at [1352, 342] on form "**********" at bounding box center [1008, 300] width 927 height 284
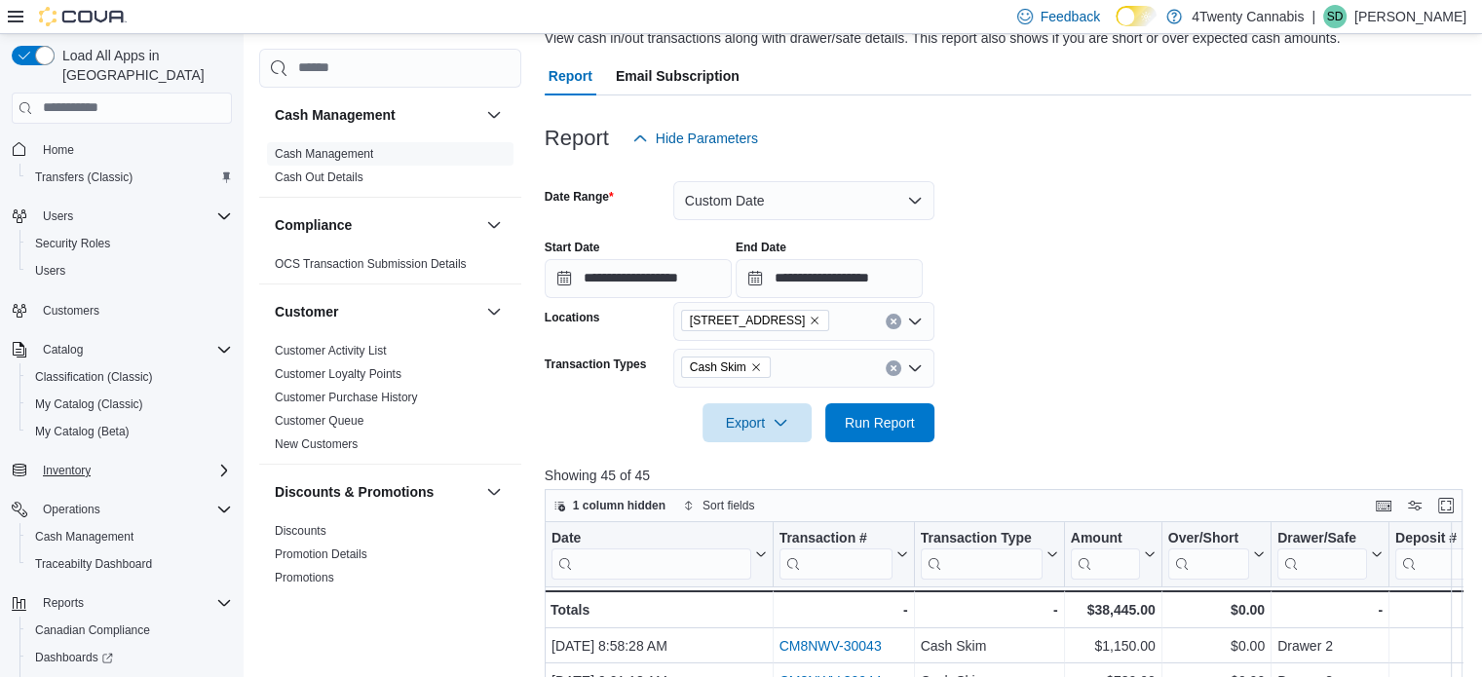
click at [1467, 662] on div at bounding box center [1467, 662] width 0 height 0
click at [1404, 385] on form "**********" at bounding box center [1008, 300] width 927 height 284
